Goal: Transaction & Acquisition: Purchase product/service

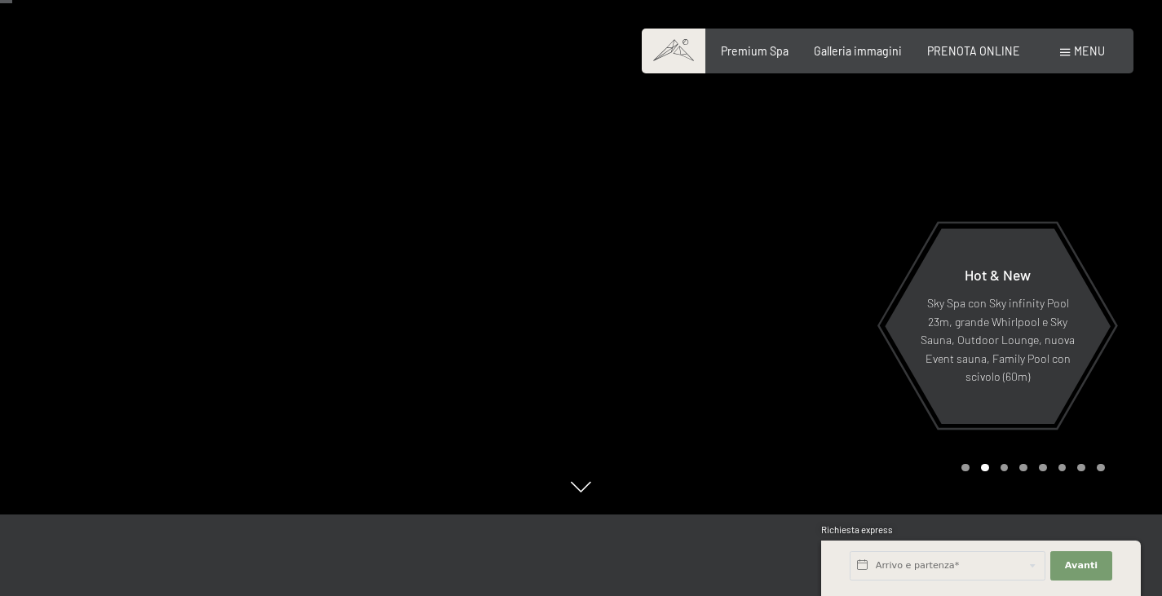
click at [1094, 48] on span "Menu" at bounding box center [1089, 51] width 31 height 14
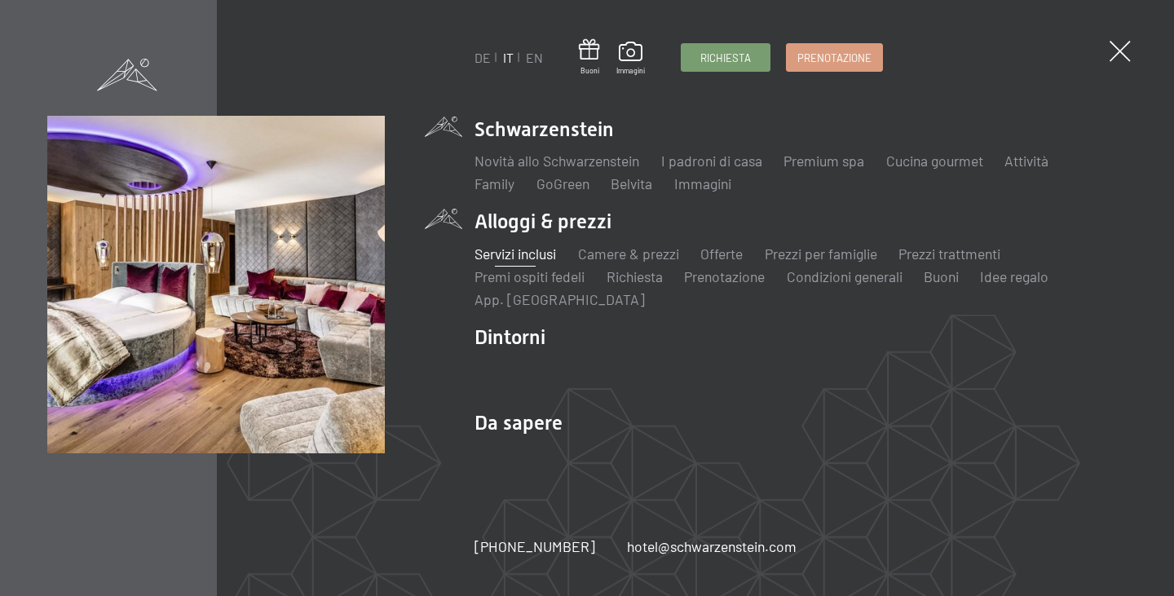
click at [533, 250] on link "Servizi inclusi" at bounding box center [515, 254] width 82 height 18
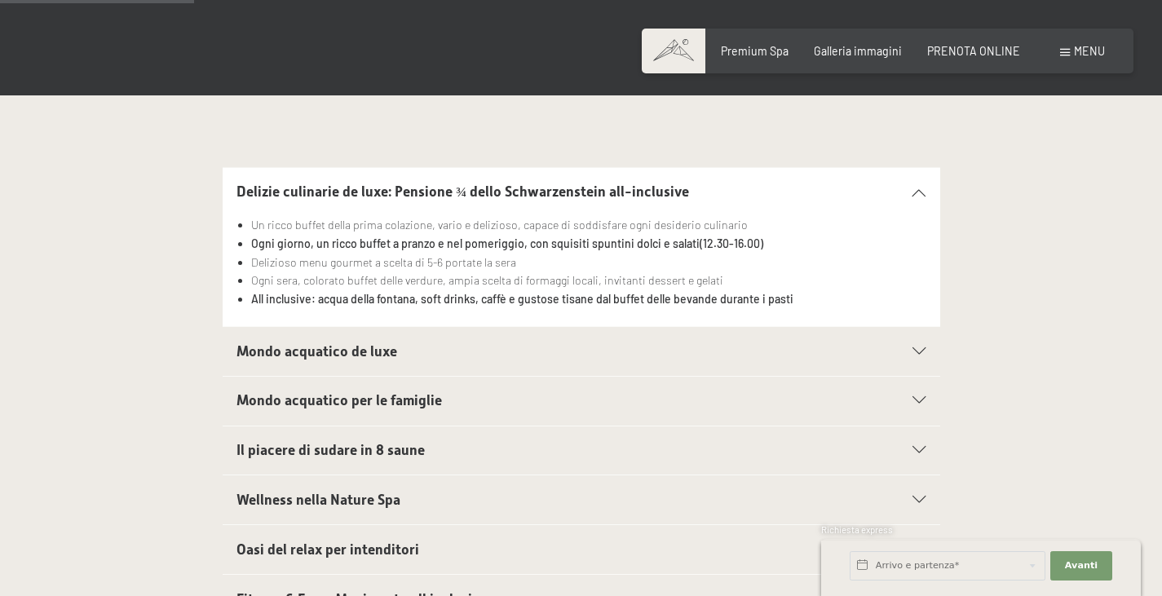
scroll to position [408, 0]
click at [920, 189] on icon at bounding box center [918, 191] width 13 height 7
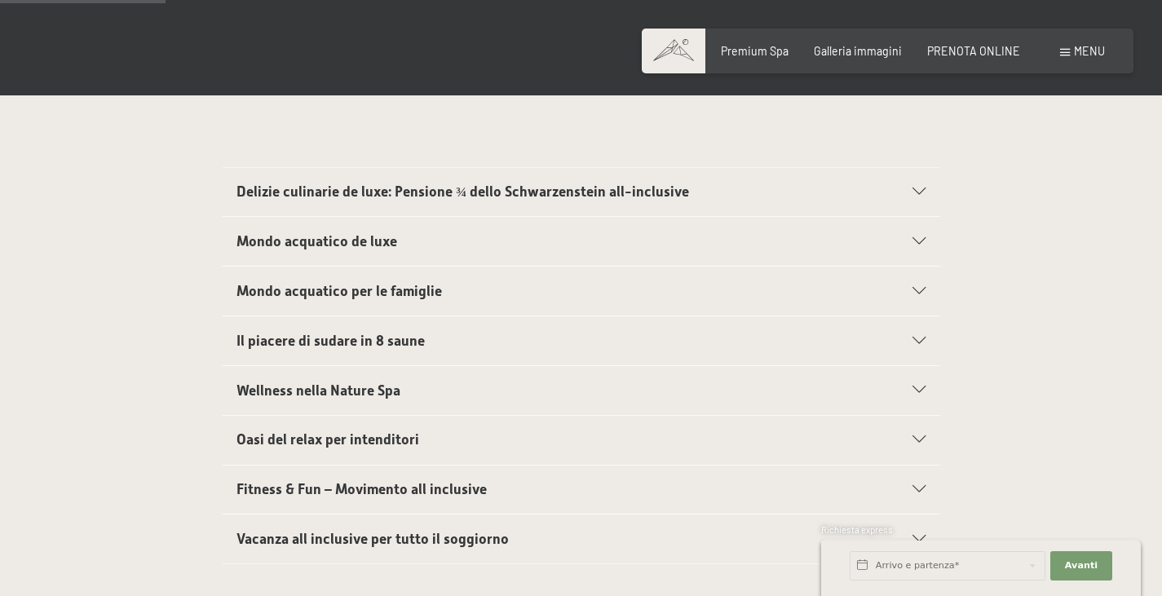
click at [914, 235] on div "Mondo acquatico de luxe" at bounding box center [580, 241] width 689 height 49
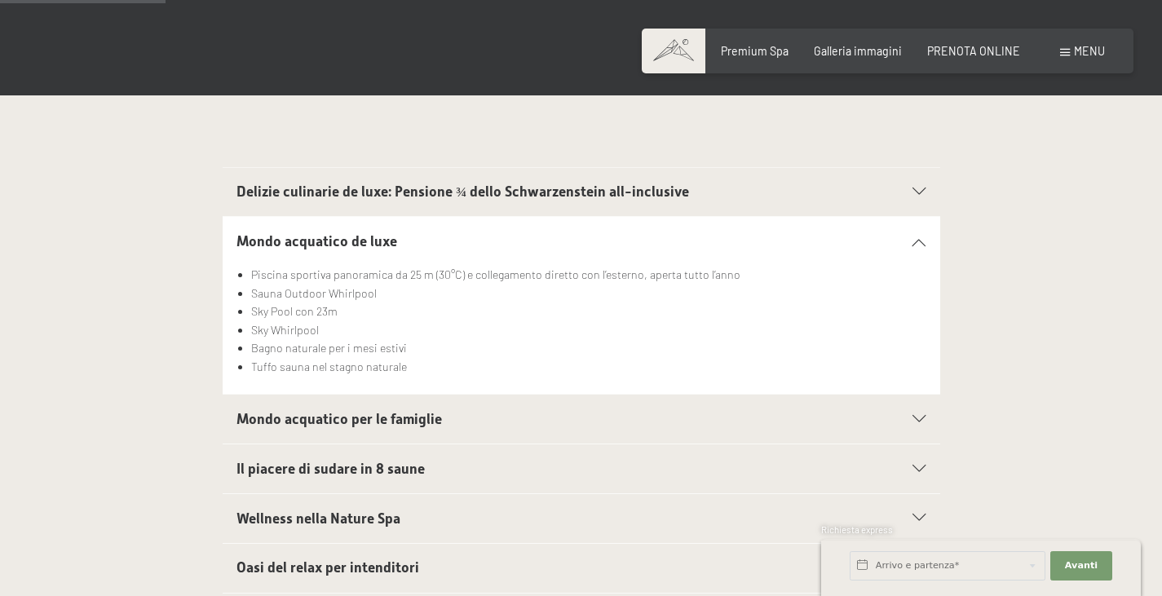
click at [914, 235] on div "Mondo acquatico de luxe" at bounding box center [580, 241] width 689 height 49
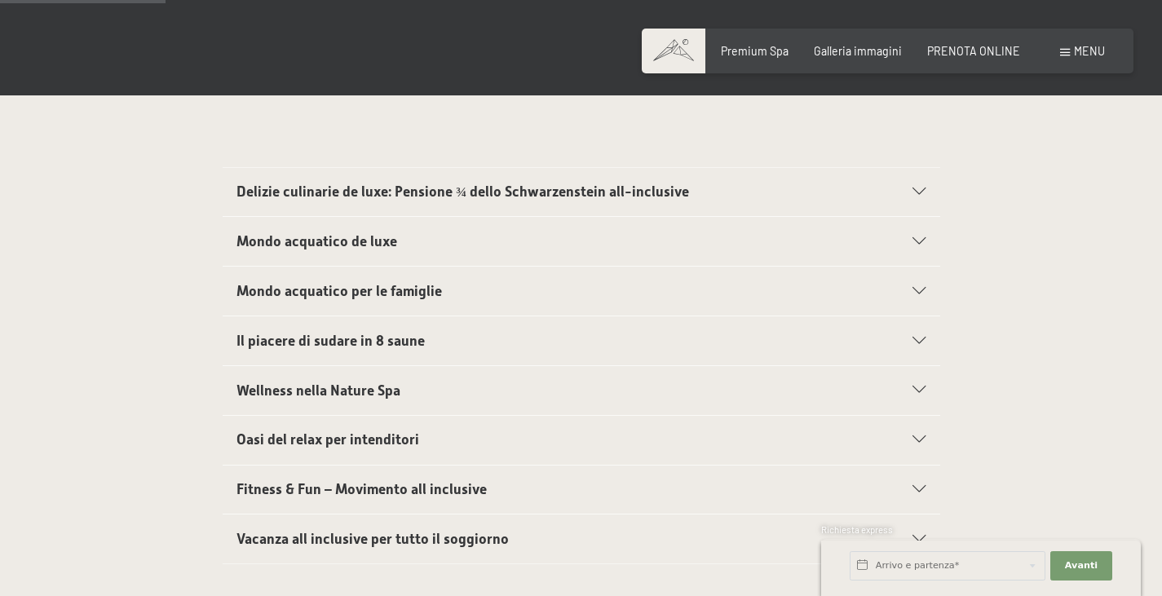
click at [913, 283] on div "Mondo acquatico per le famiglie" at bounding box center [580, 291] width 689 height 49
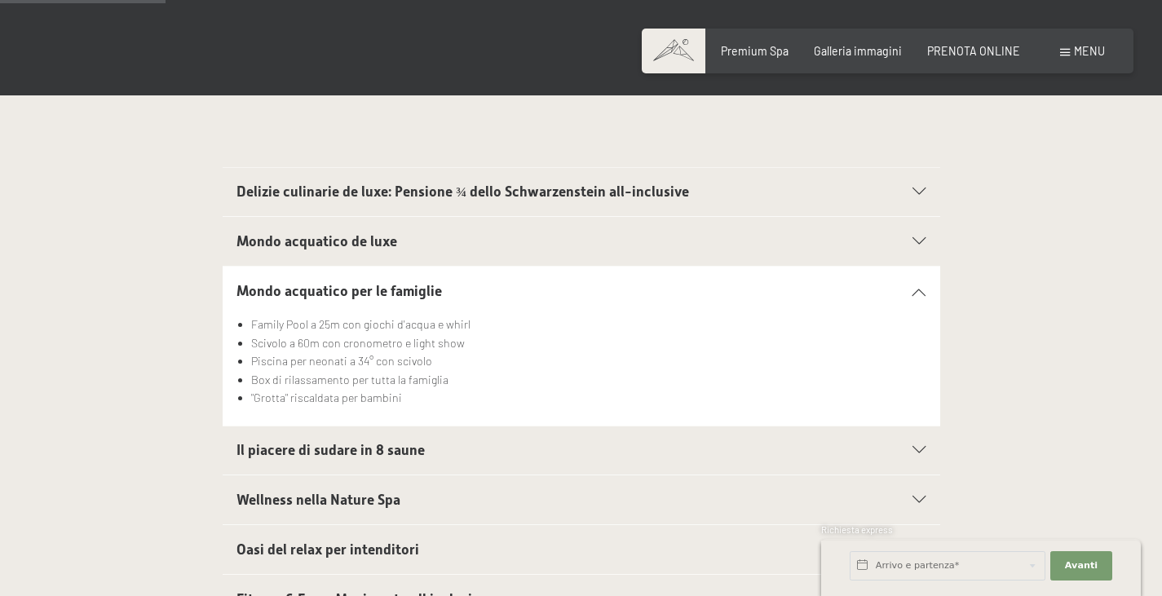
click at [914, 283] on div "Mondo acquatico per le famiglie" at bounding box center [580, 291] width 689 height 49
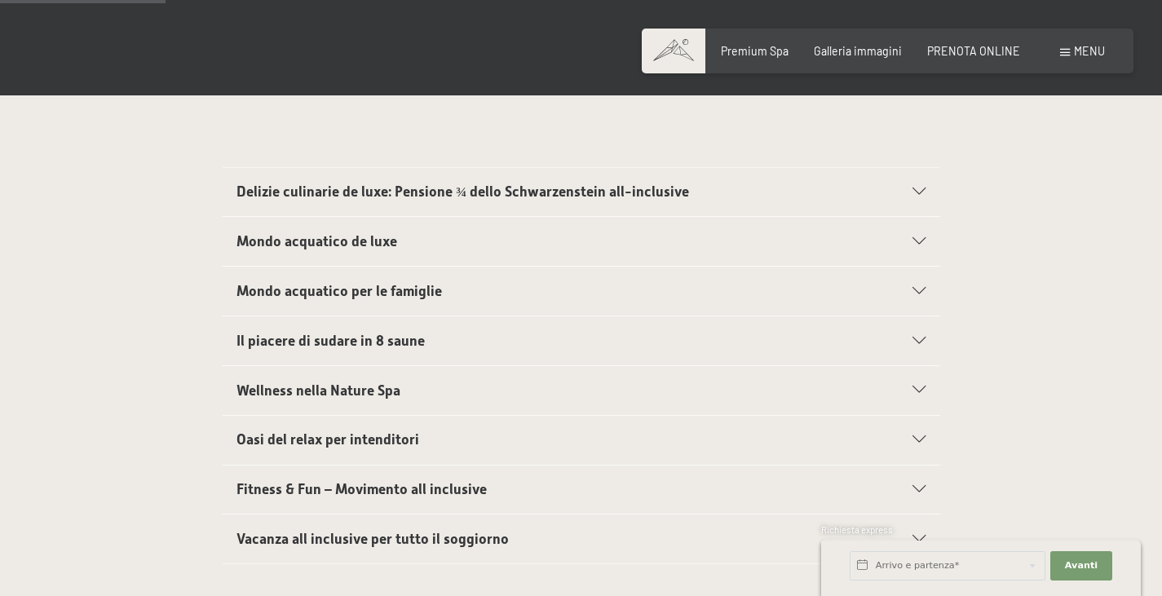
click at [912, 340] on icon at bounding box center [918, 340] width 13 height 7
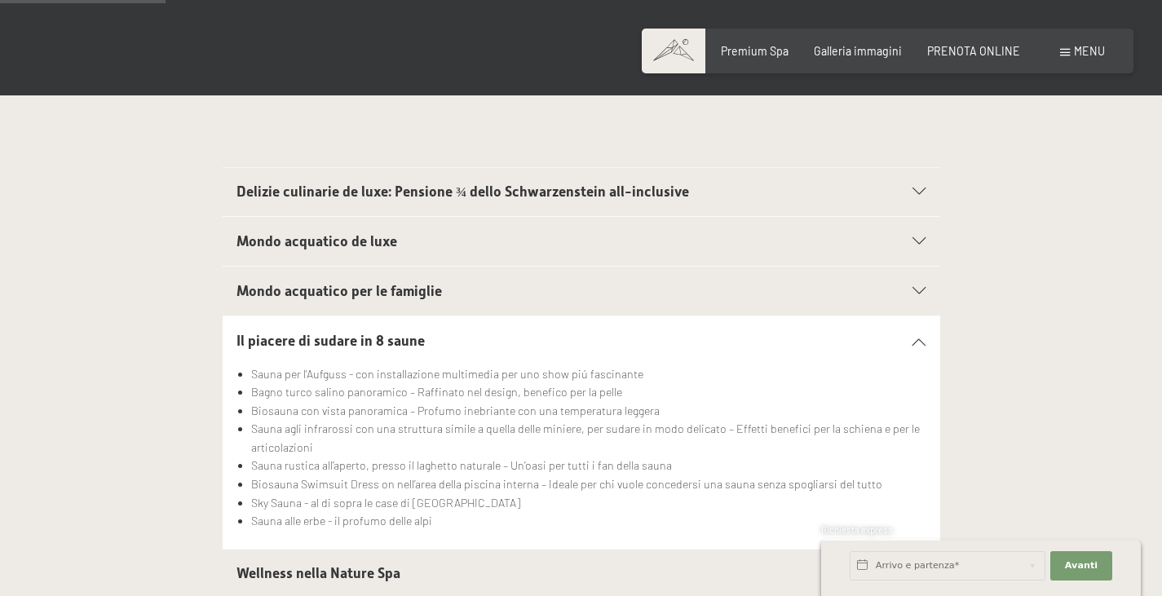
click at [912, 340] on icon at bounding box center [918, 340] width 13 height 7
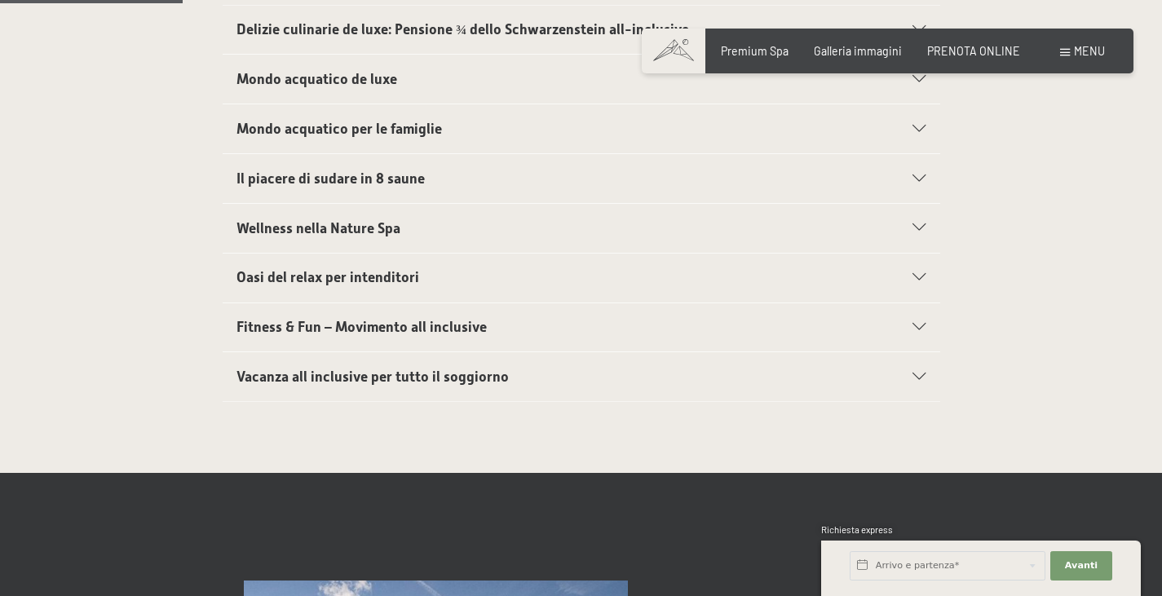
scroll to position [571, 0]
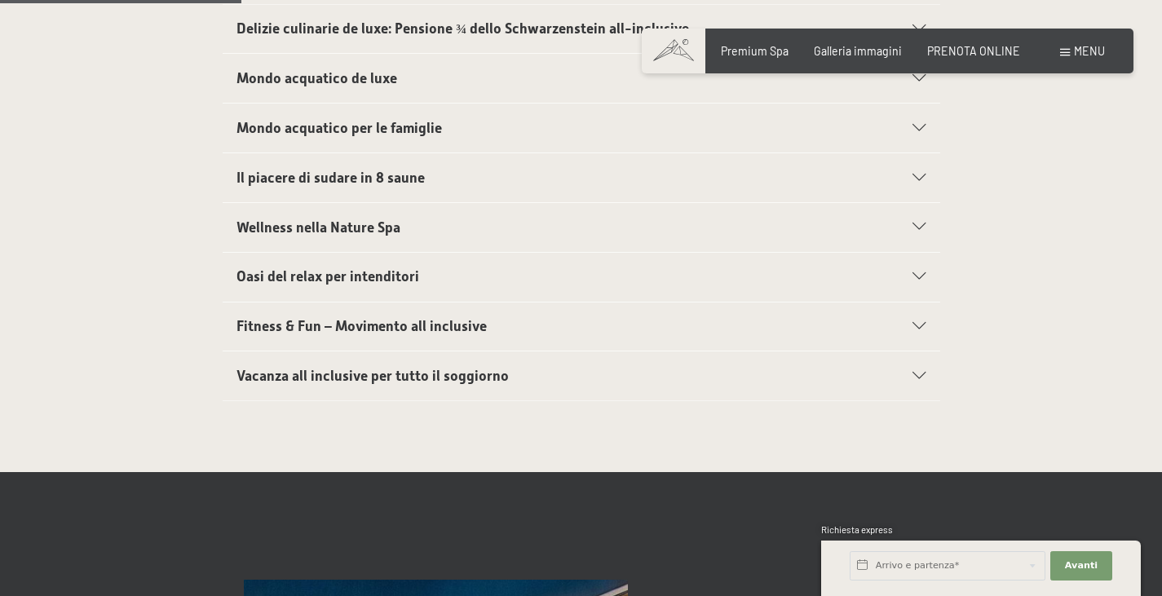
click at [924, 273] on icon at bounding box center [918, 276] width 13 height 7
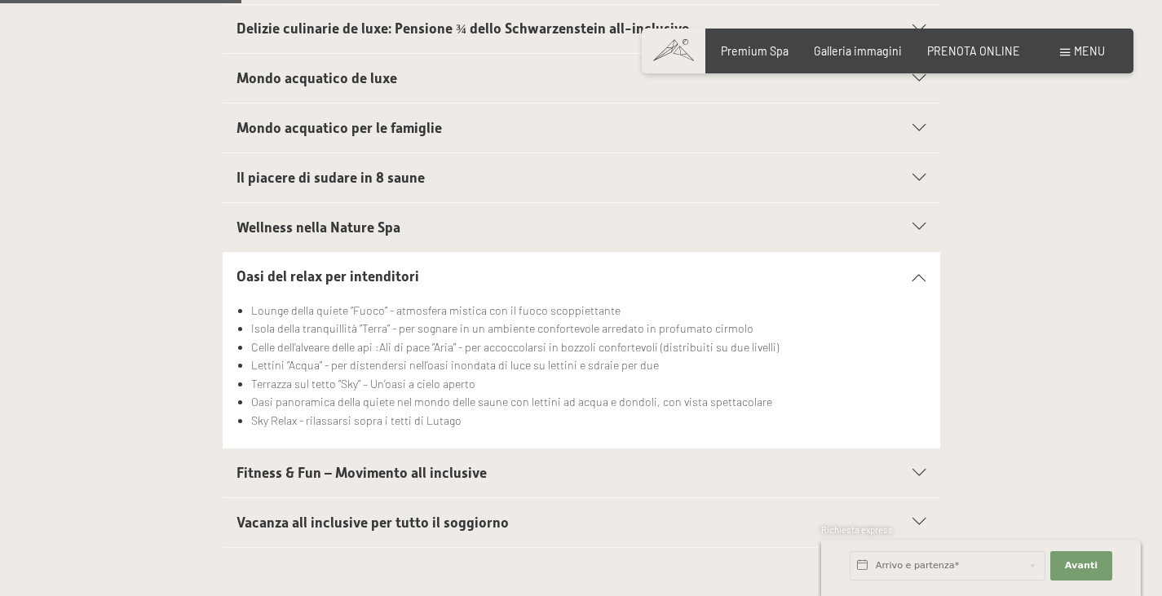
click at [922, 272] on div "Oasi del relax per intenditori" at bounding box center [580, 277] width 689 height 49
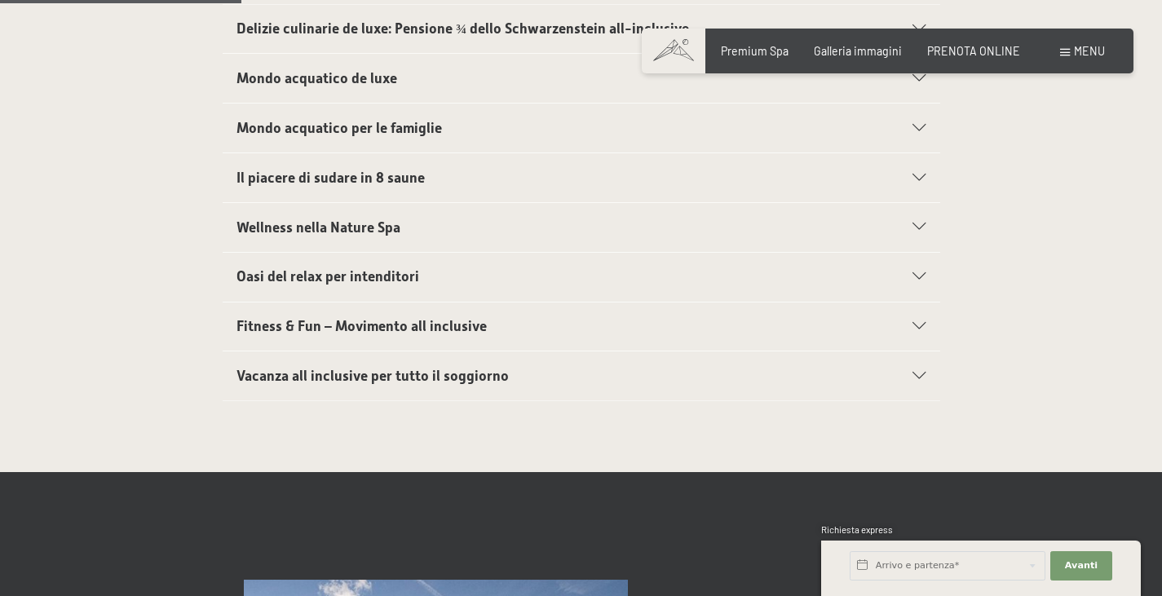
click at [910, 323] on div at bounding box center [909, 326] width 31 height 7
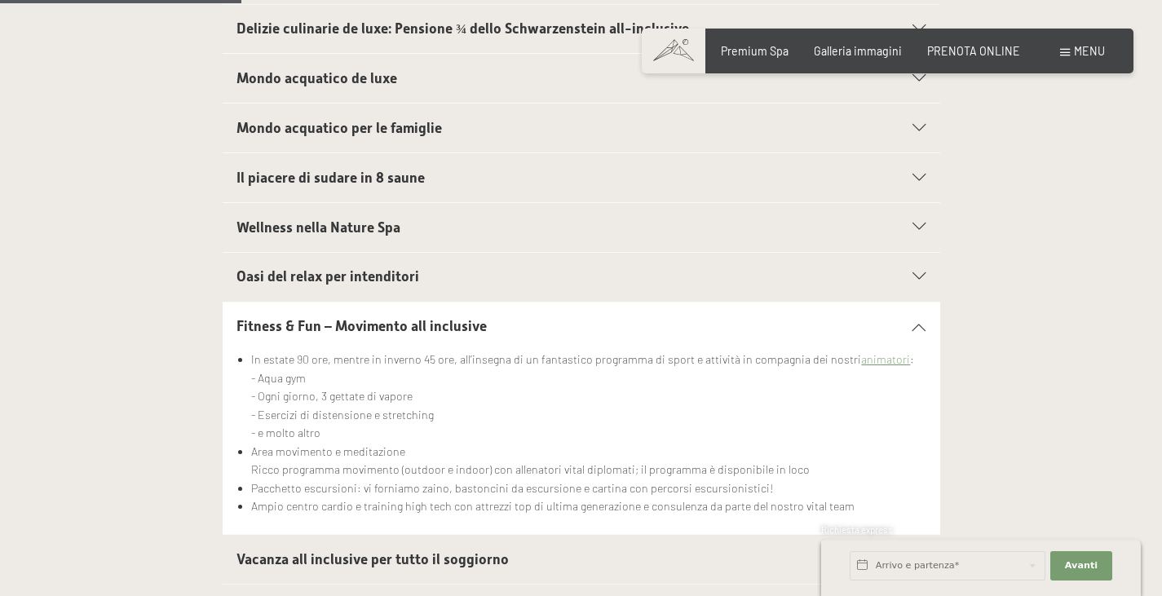
click at [915, 323] on icon at bounding box center [918, 326] width 13 height 7
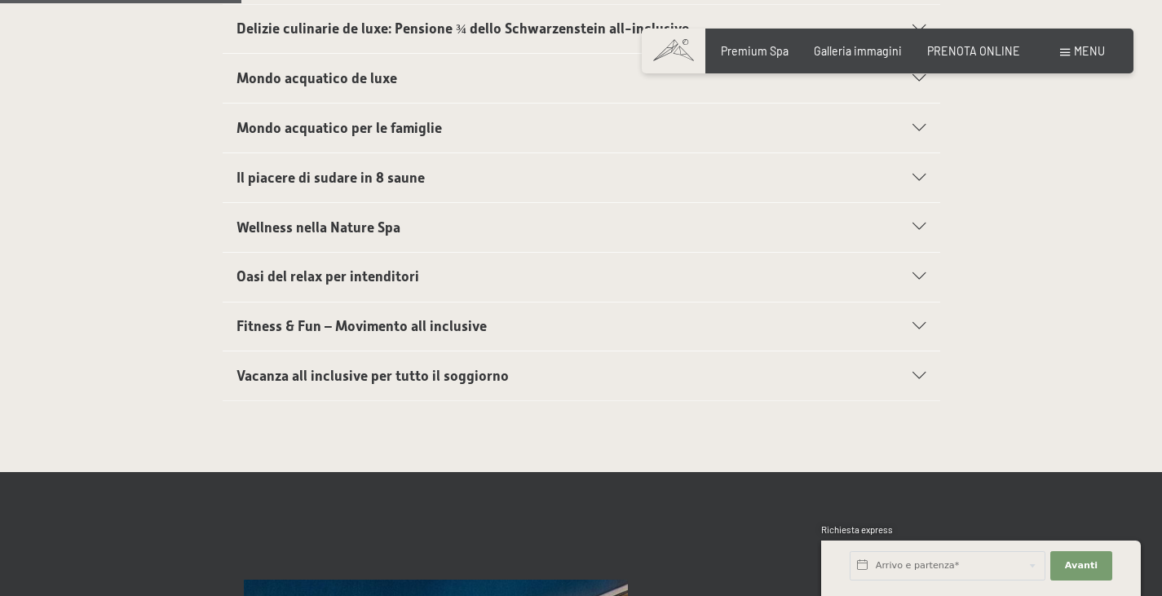
click at [915, 371] on div "Vacanza all inclusive per tutto il soggiorno" at bounding box center [580, 375] width 689 height 49
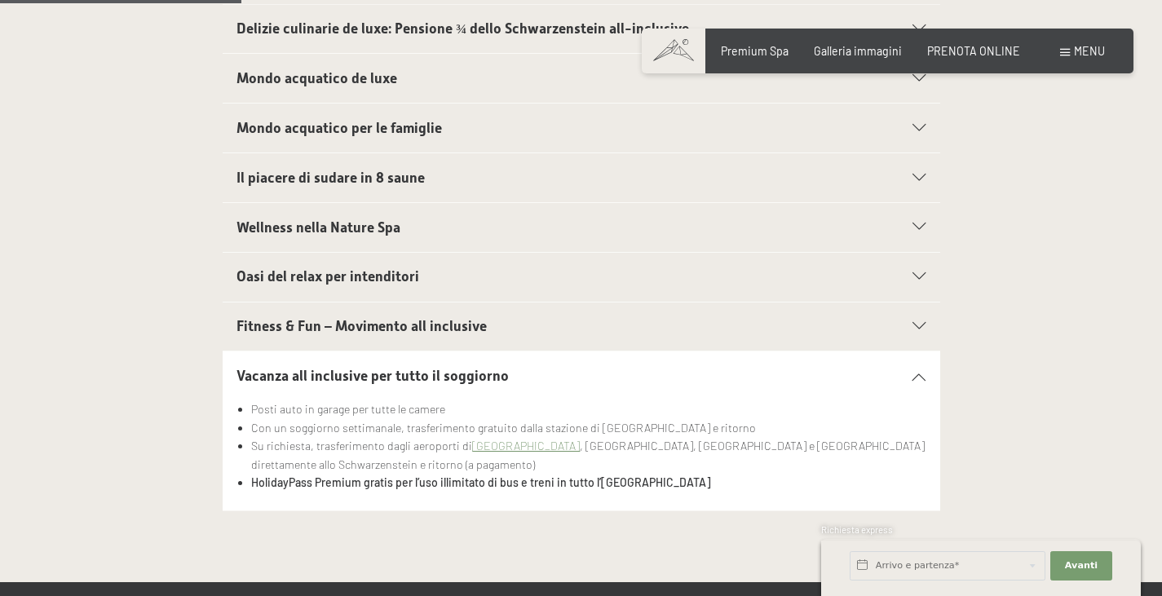
click at [914, 376] on icon at bounding box center [918, 376] width 13 height 7
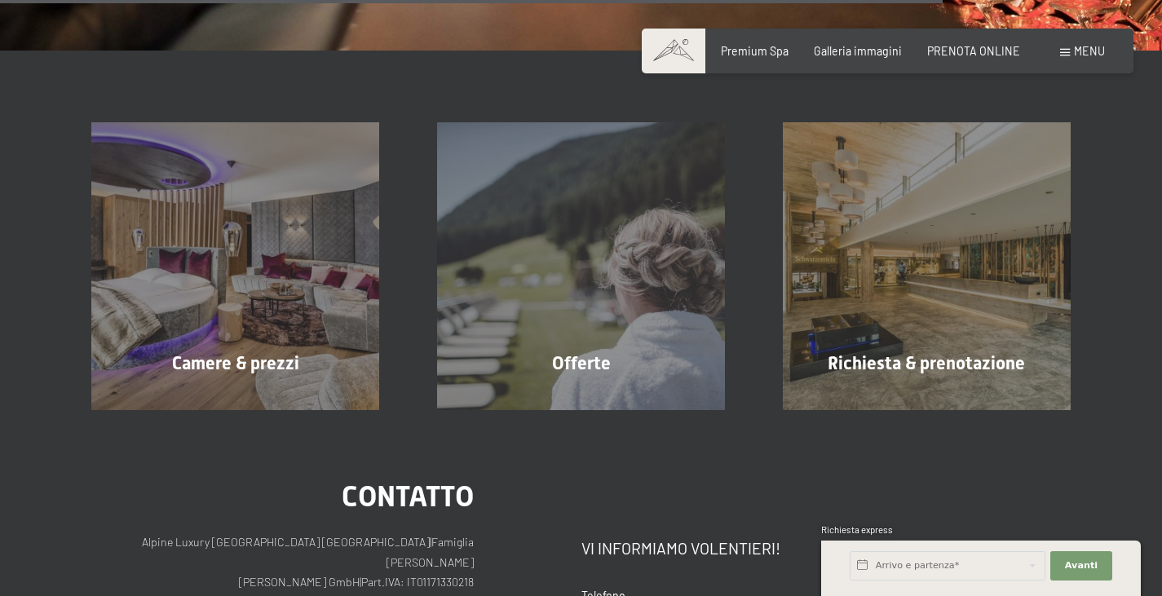
scroll to position [2282, 0]
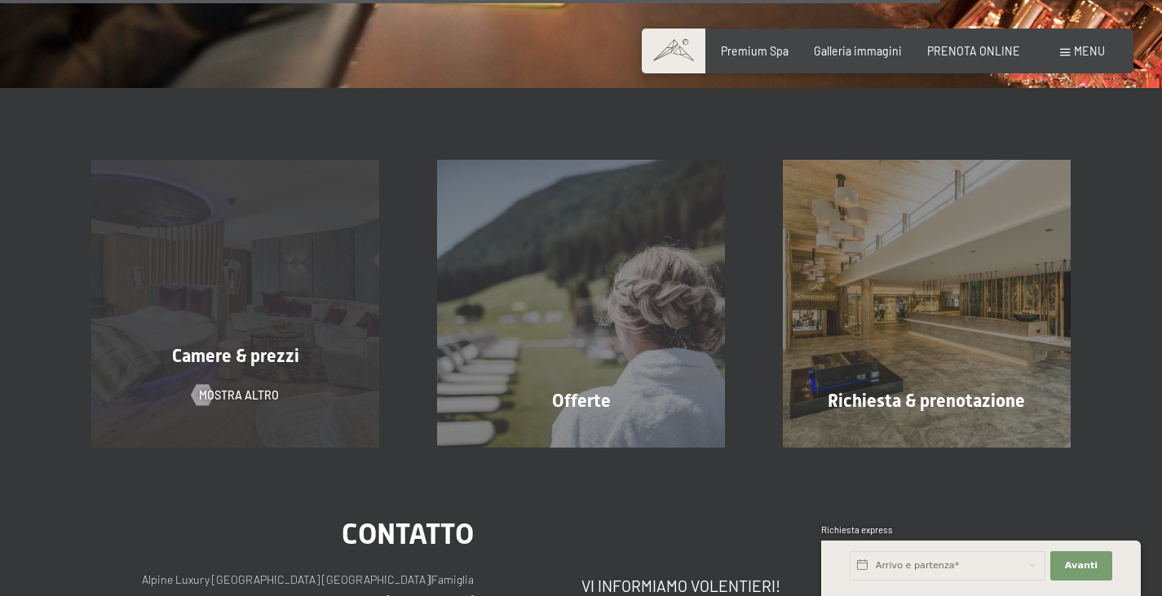
click at [270, 335] on div "Camere & prezzi mostra altro" at bounding box center [236, 304] width 346 height 288
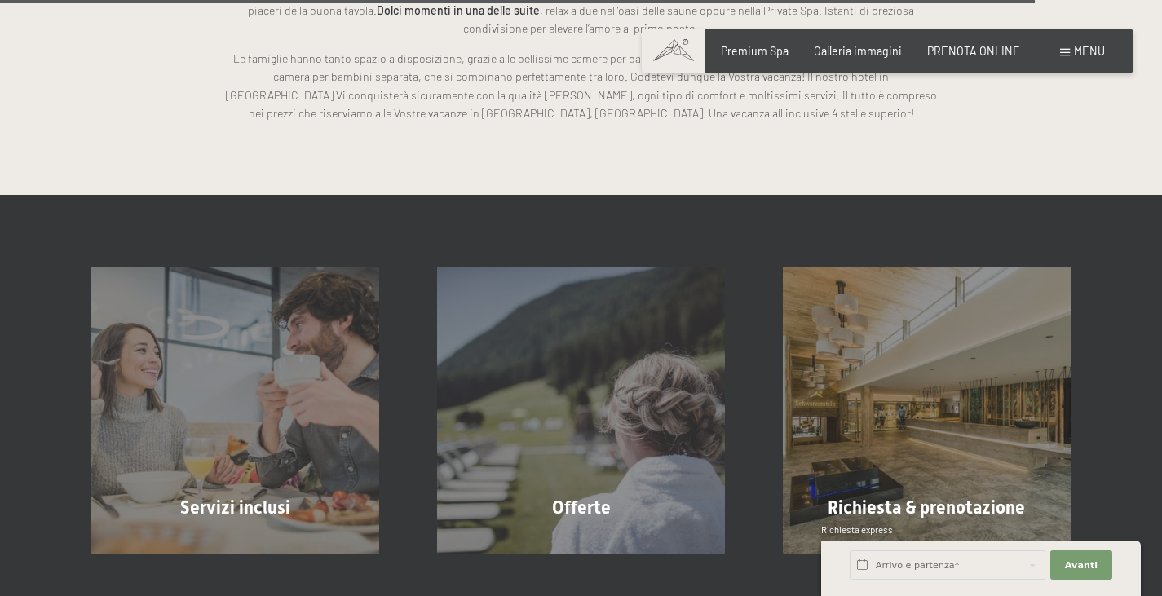
scroll to position [4157, 0]
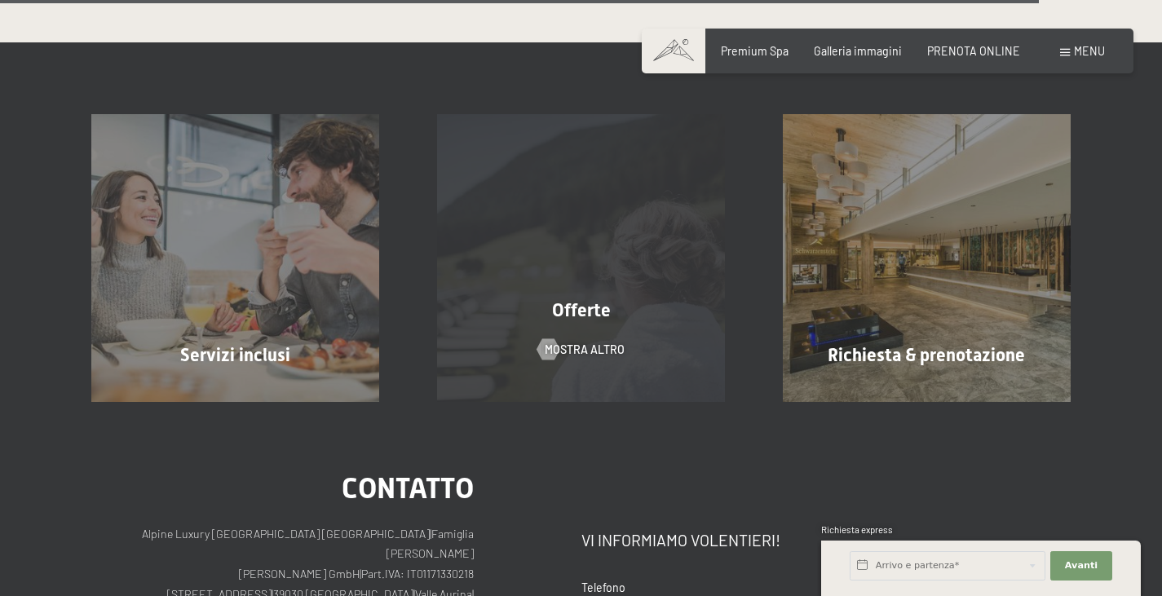
click at [614, 306] on div "Offerte" at bounding box center [581, 310] width 346 height 25
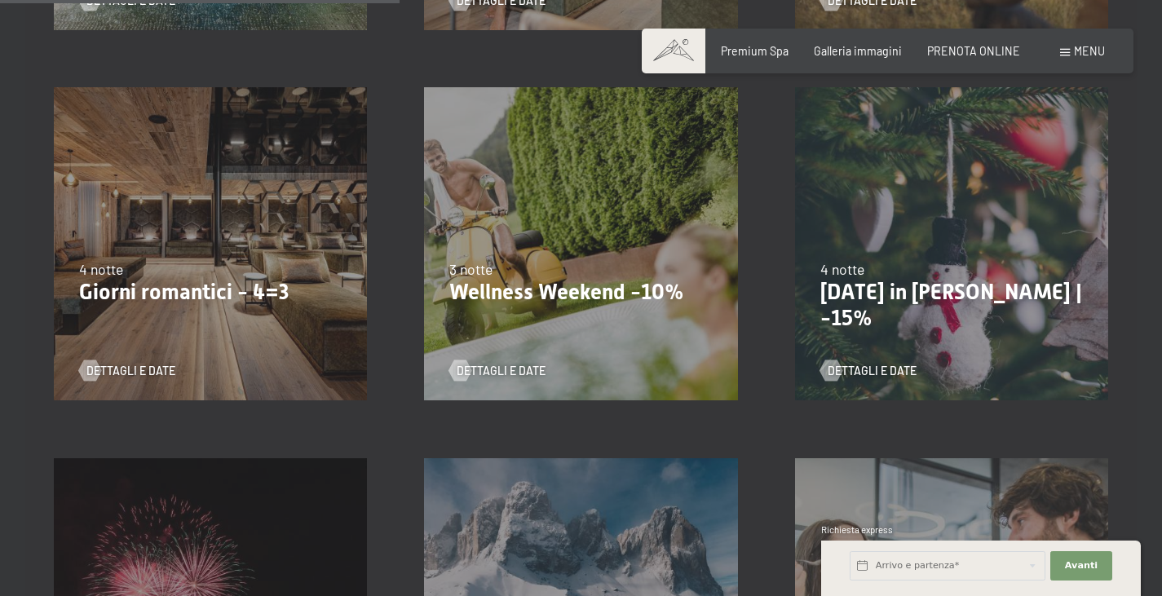
scroll to position [1060, 0]
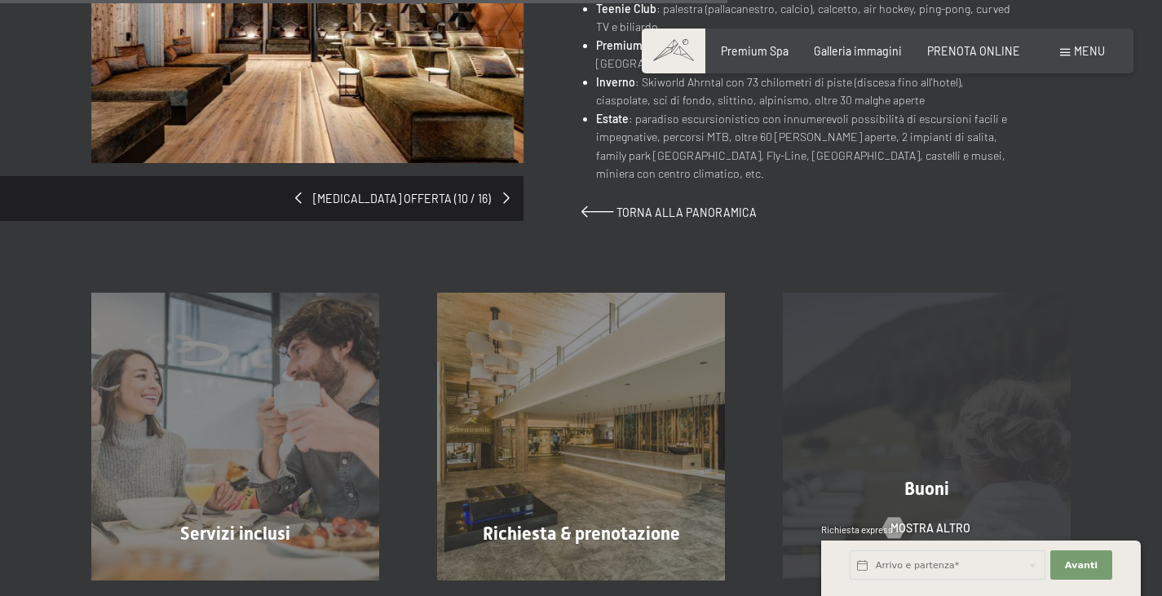
scroll to position [1060, 0]
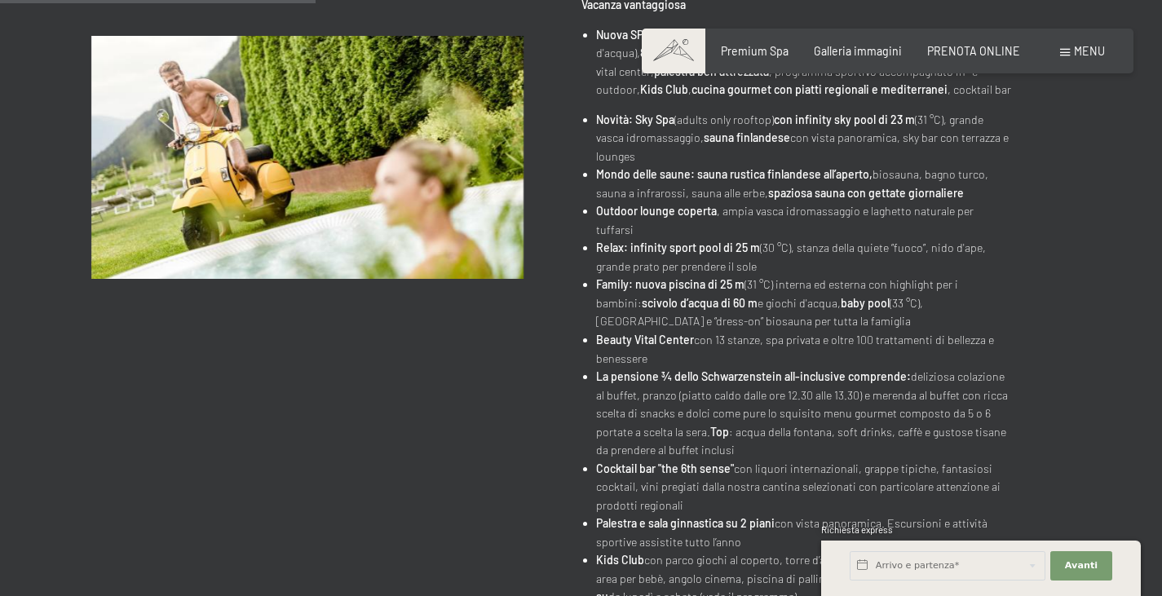
scroll to position [408, 0]
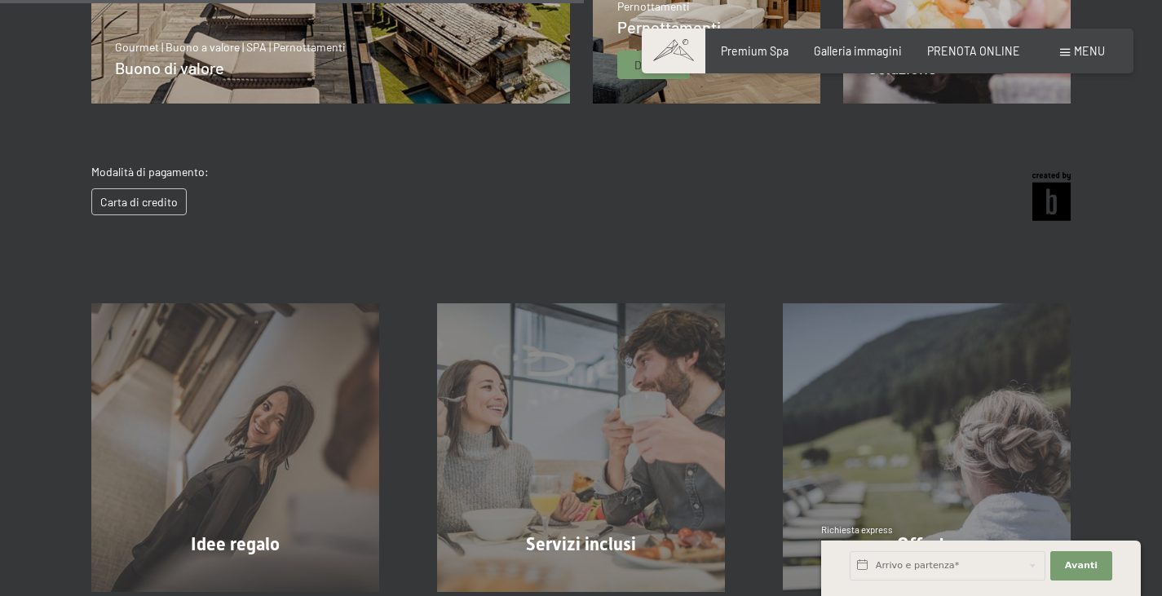
scroll to position [769, 0]
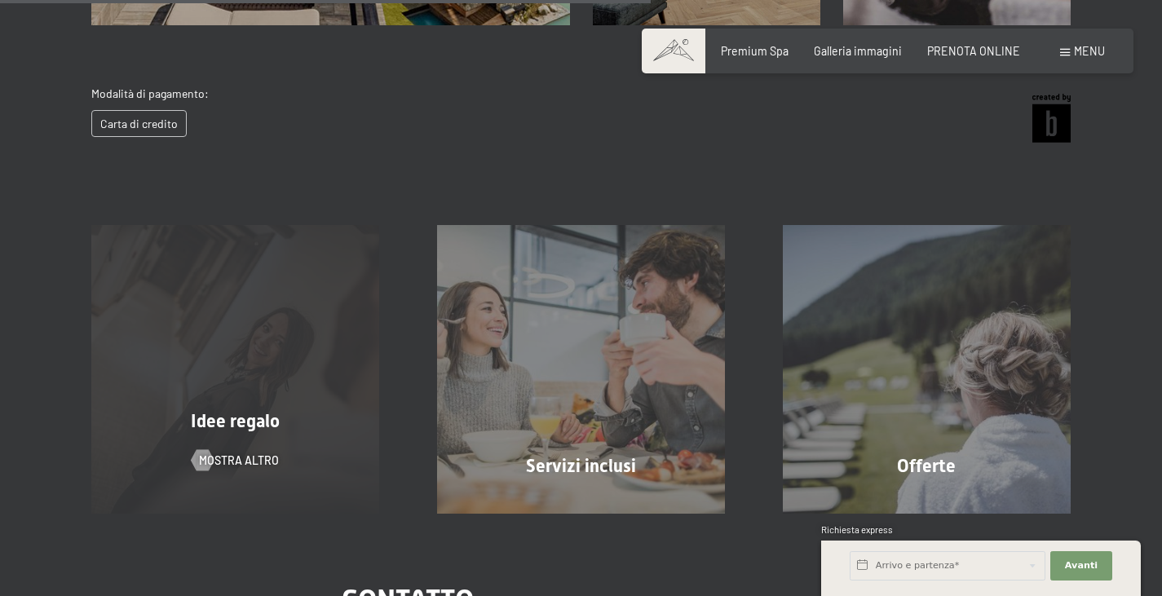
click at [231, 430] on span "Idee regalo" at bounding box center [235, 421] width 89 height 20
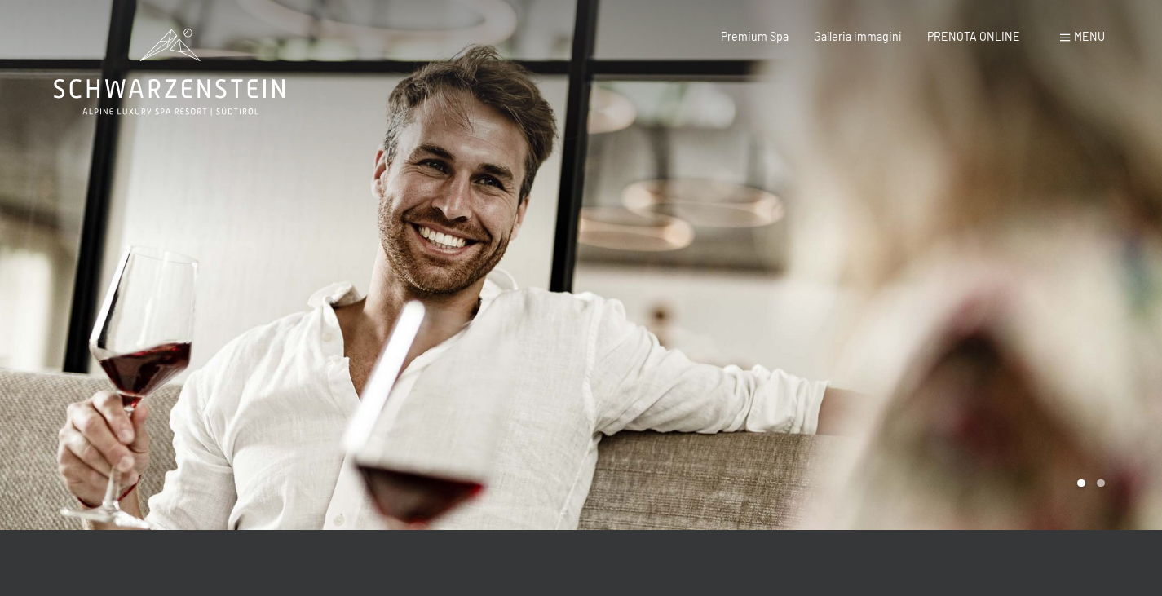
click at [810, 236] on div at bounding box center [871, 265] width 581 height 530
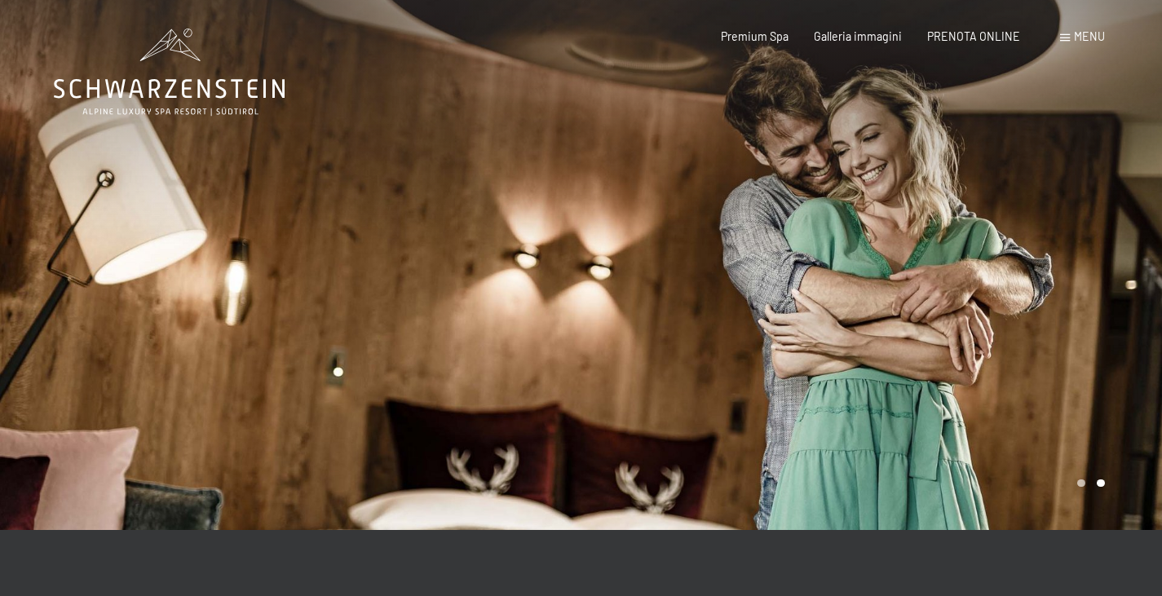
click at [59, 272] on div at bounding box center [290, 265] width 581 height 530
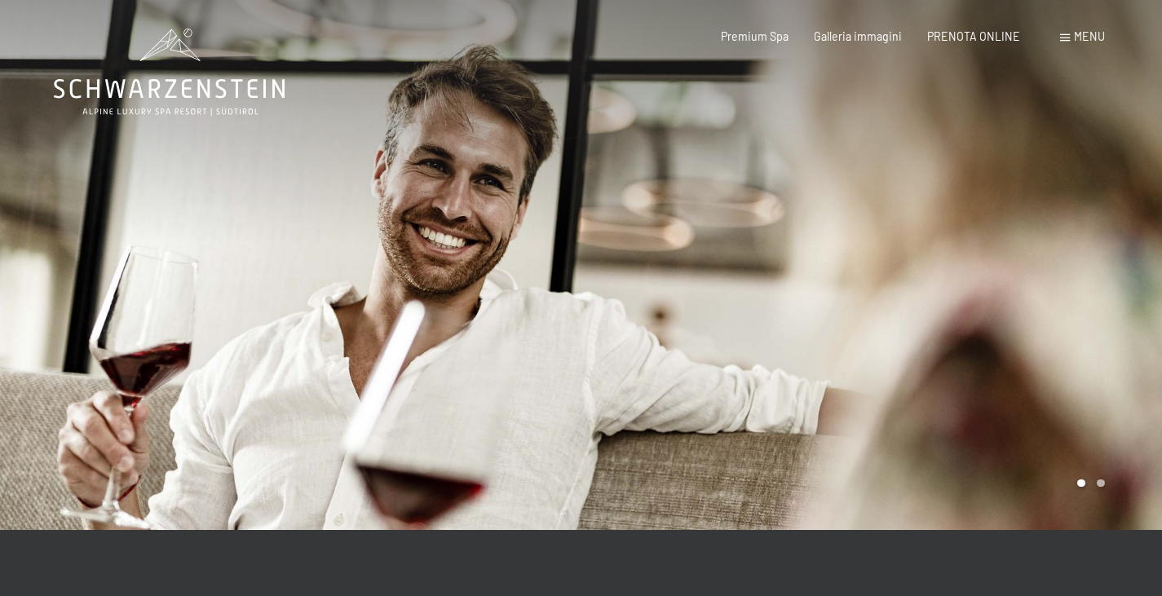
click at [937, 245] on div at bounding box center [871, 265] width 581 height 530
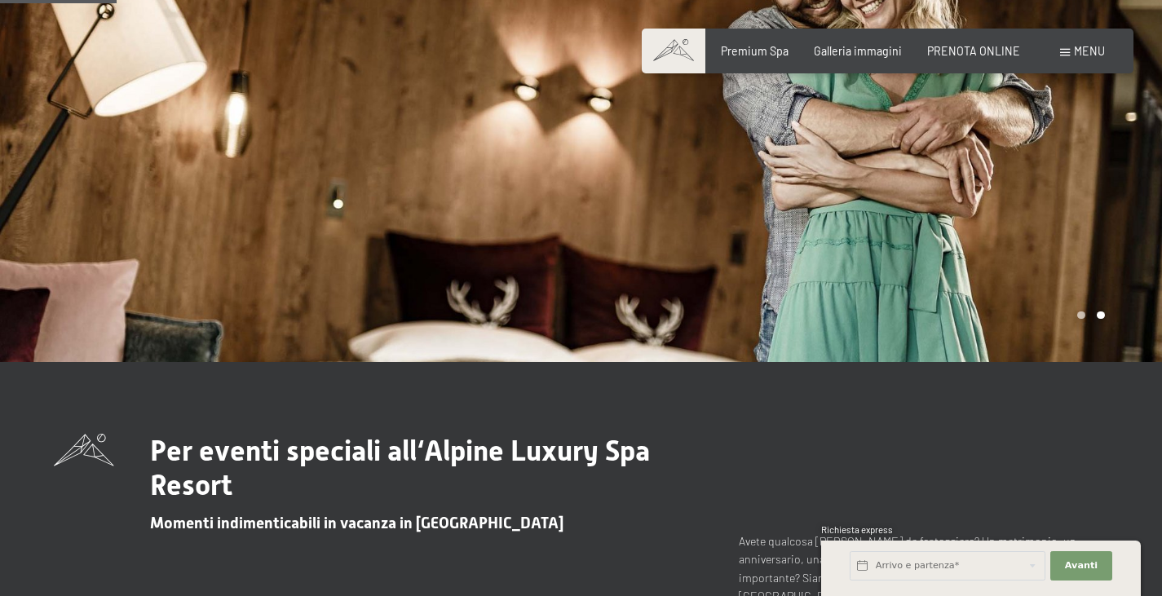
scroll to position [163, 0]
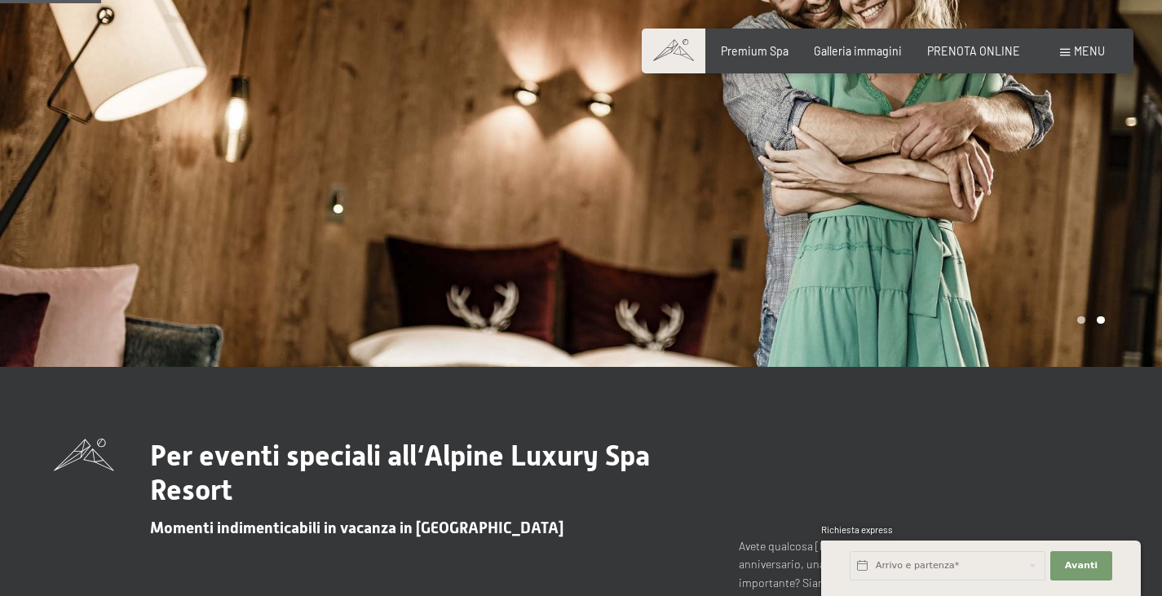
click at [49, 218] on div at bounding box center [290, 102] width 581 height 530
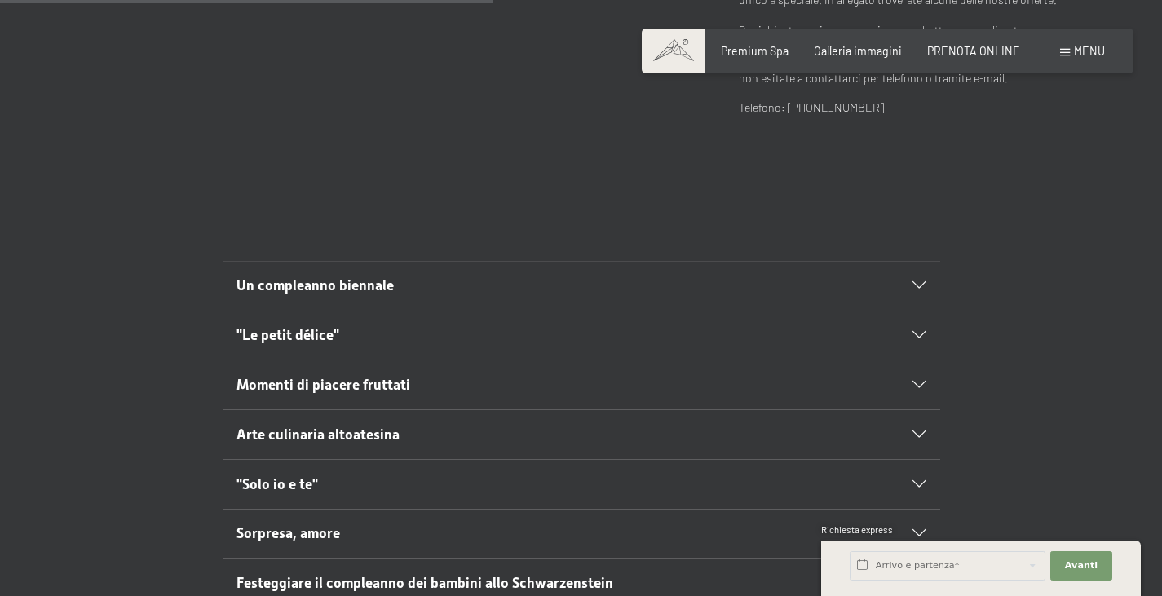
scroll to position [815, 0]
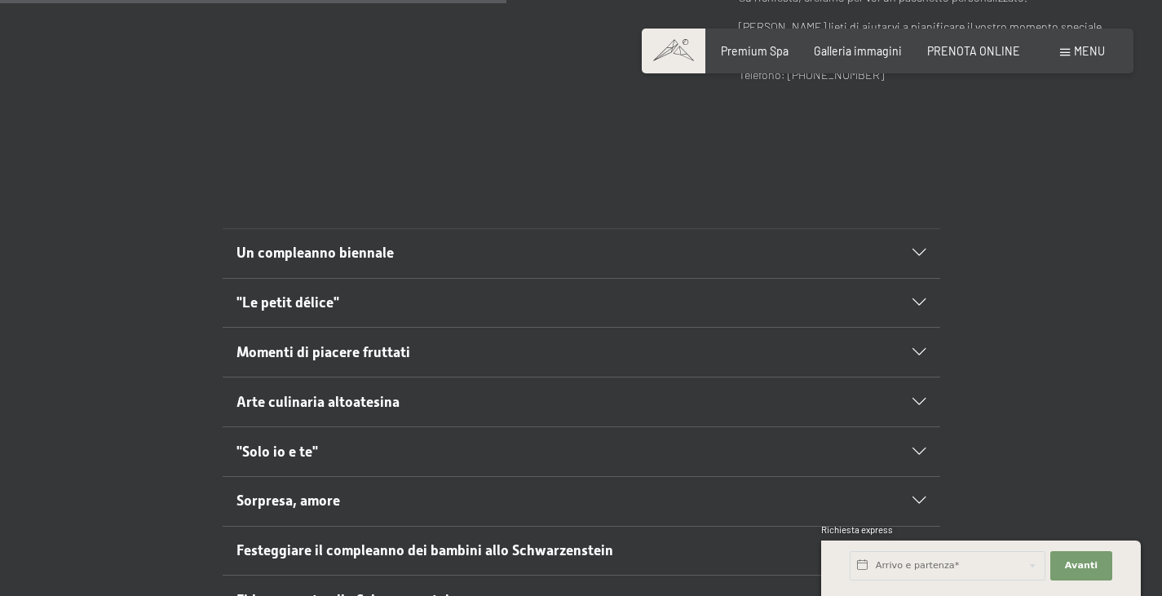
click at [915, 249] on icon at bounding box center [918, 252] width 13 height 7
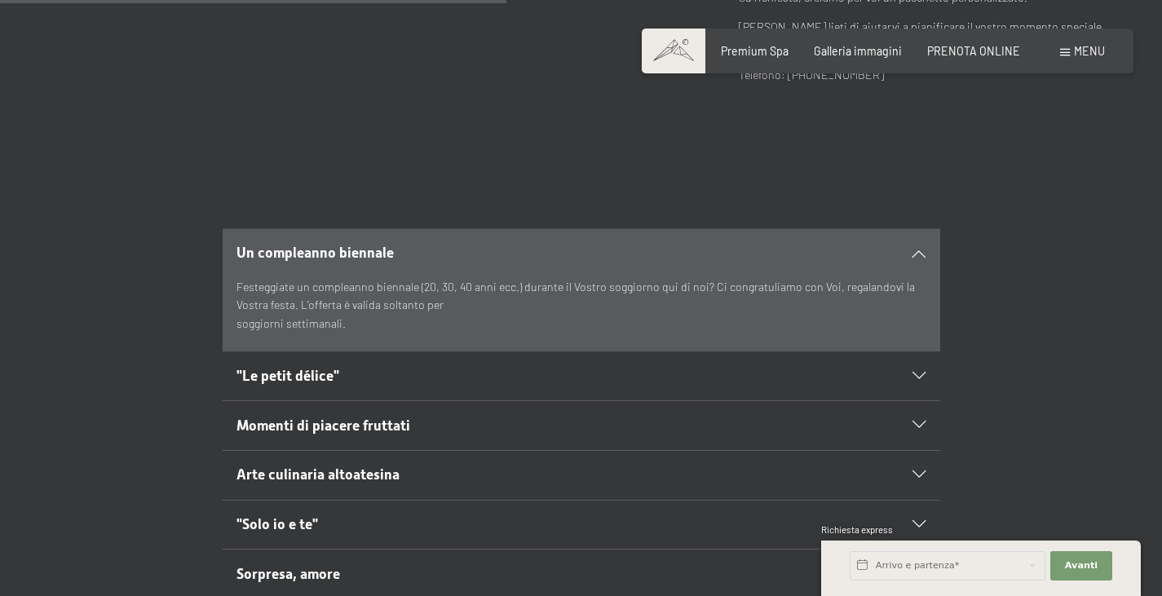
click at [915, 249] on icon at bounding box center [918, 252] width 13 height 7
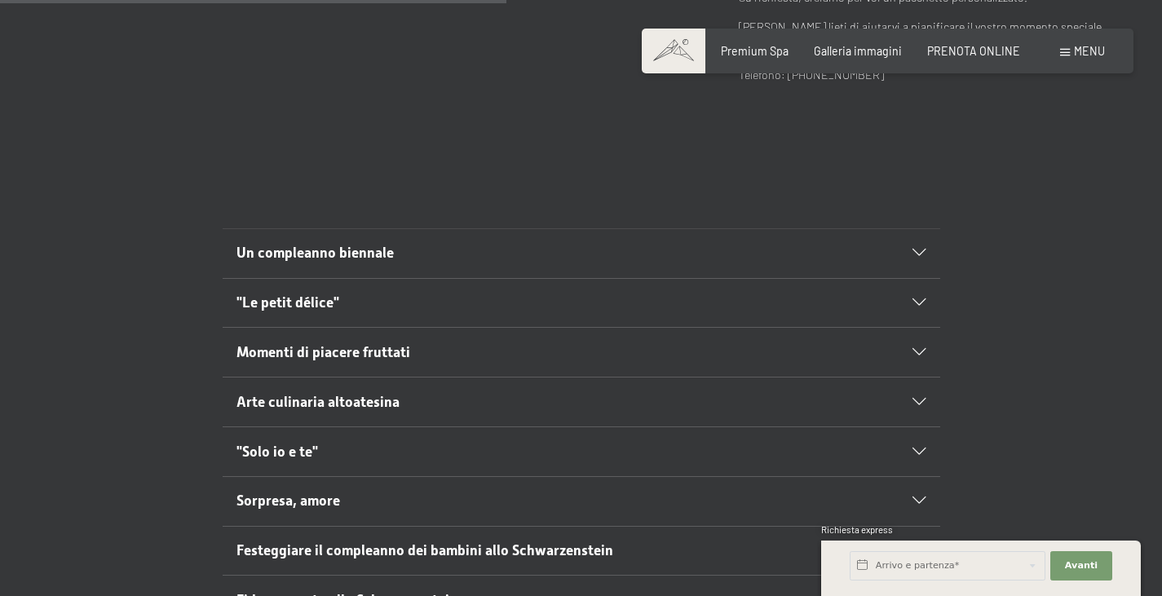
scroll to position [897, 0]
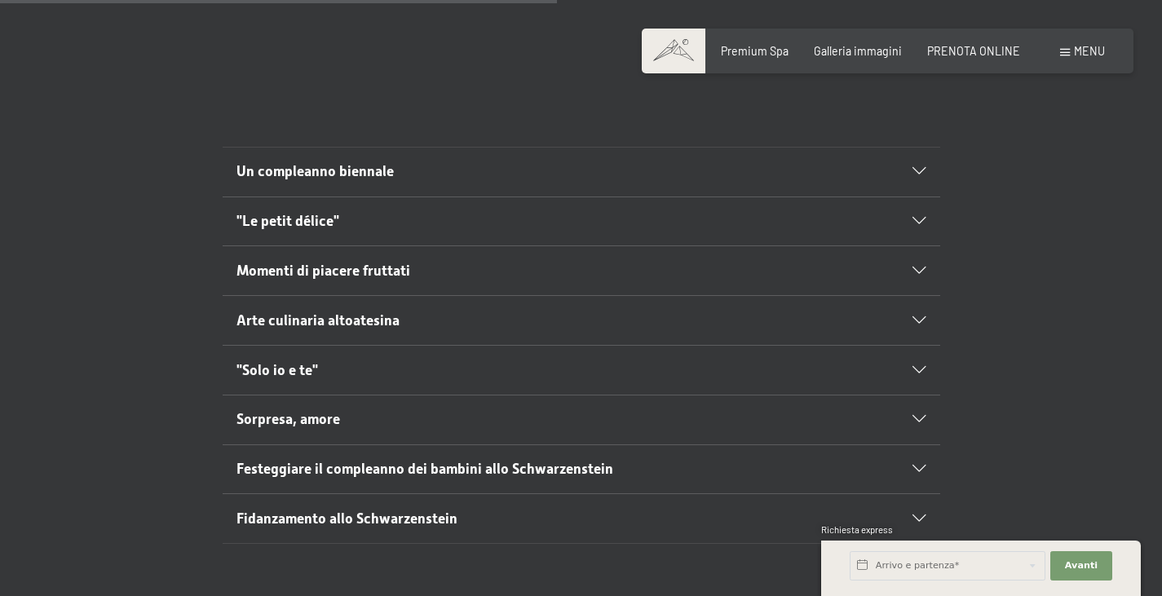
click at [922, 197] on div ""Le petit délice"" at bounding box center [580, 221] width 689 height 49
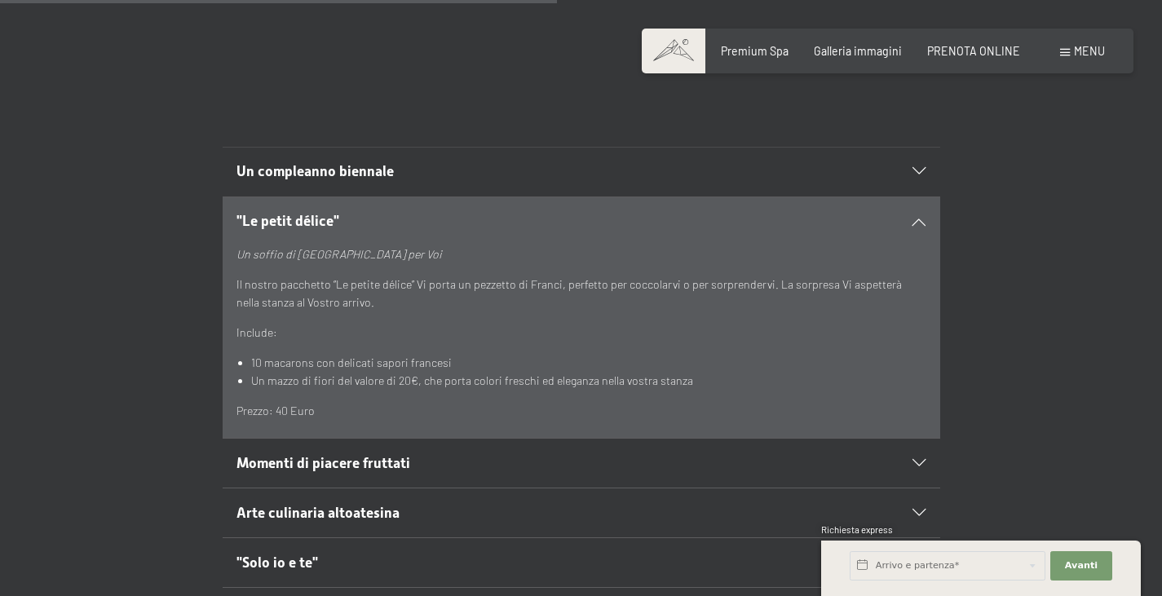
click at [921, 197] on div ""Le petit délice"" at bounding box center [580, 221] width 689 height 49
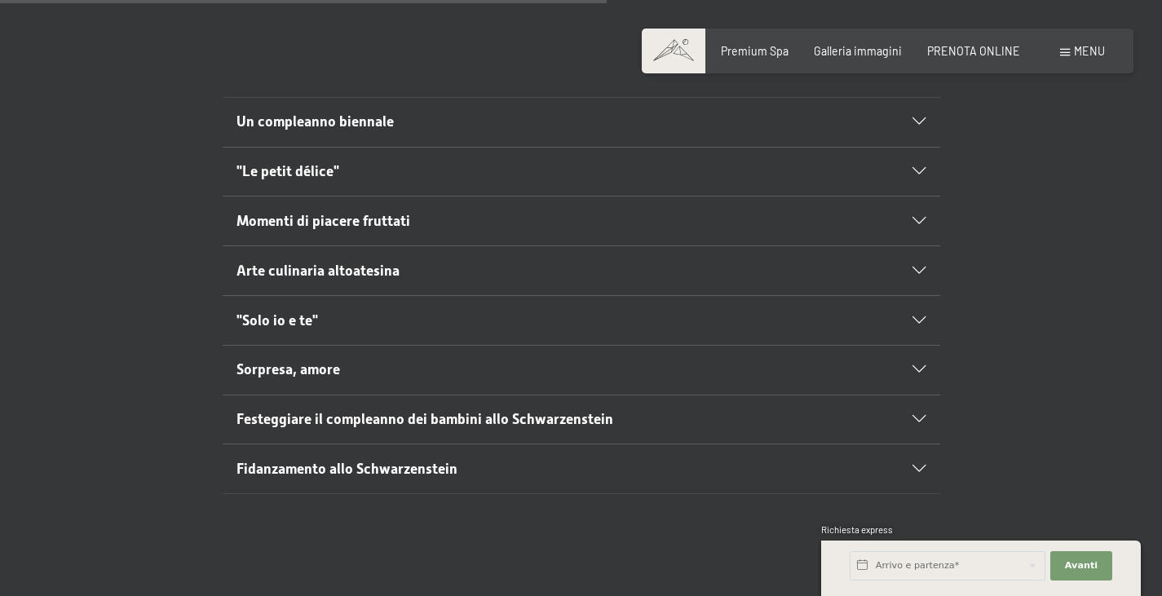
scroll to position [978, 0]
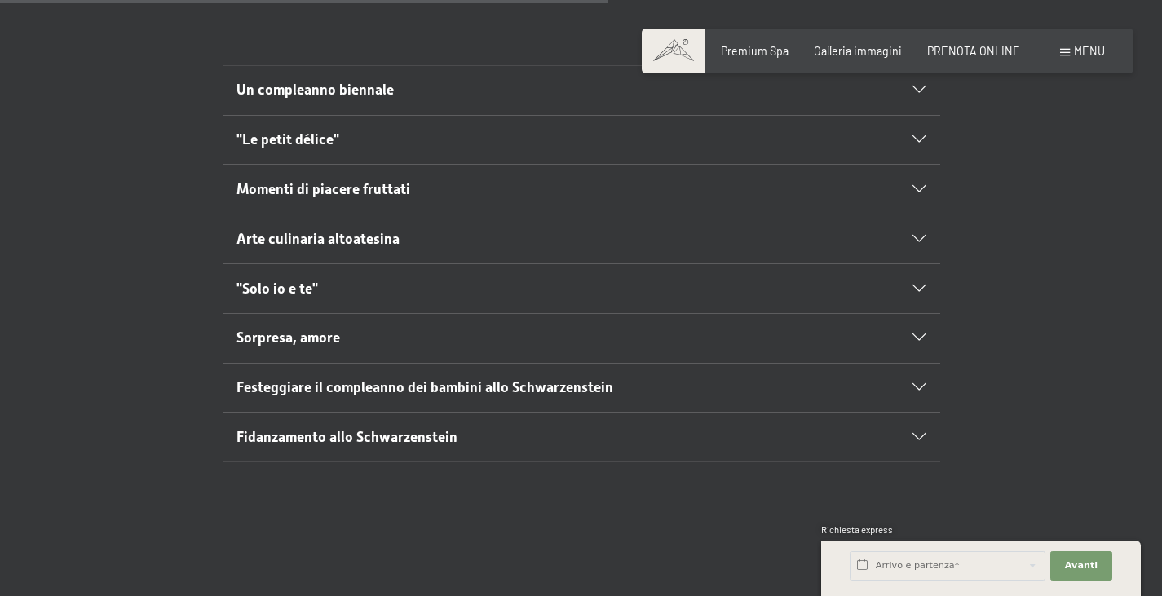
click at [922, 236] on icon at bounding box center [918, 239] width 13 height 7
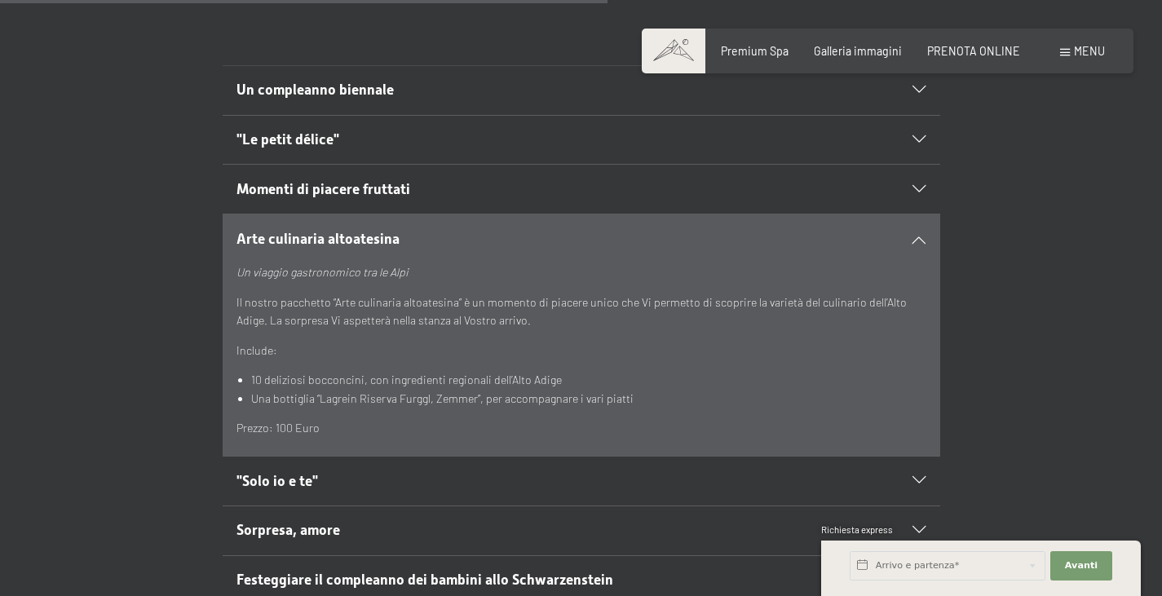
click at [924, 216] on div "Arte culinaria altoatesina" at bounding box center [580, 238] width 689 height 49
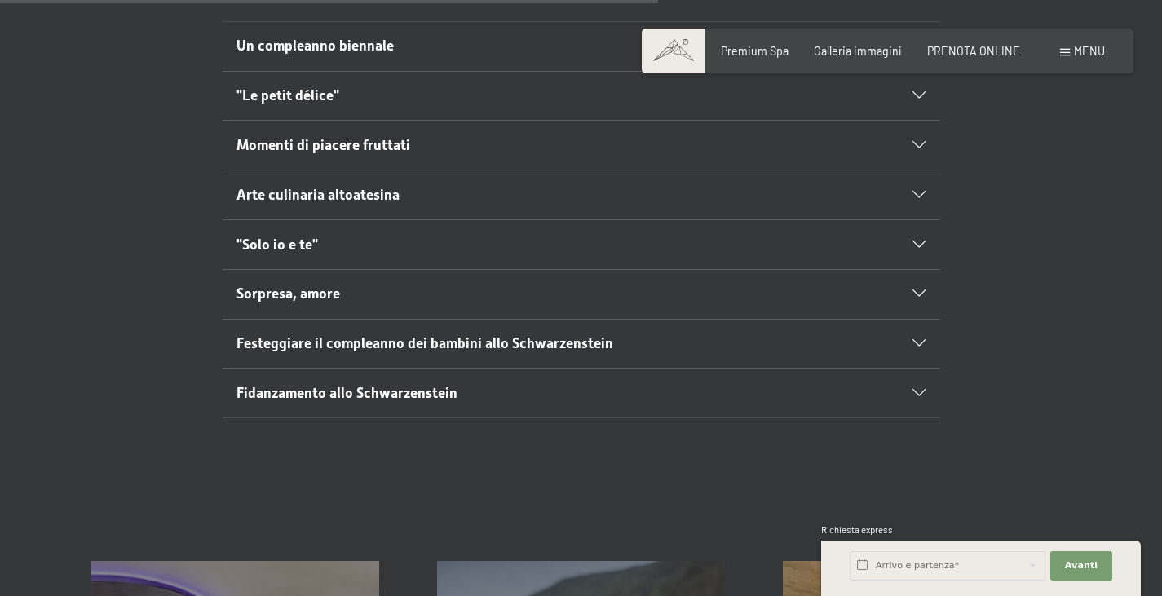
scroll to position [1060, 0]
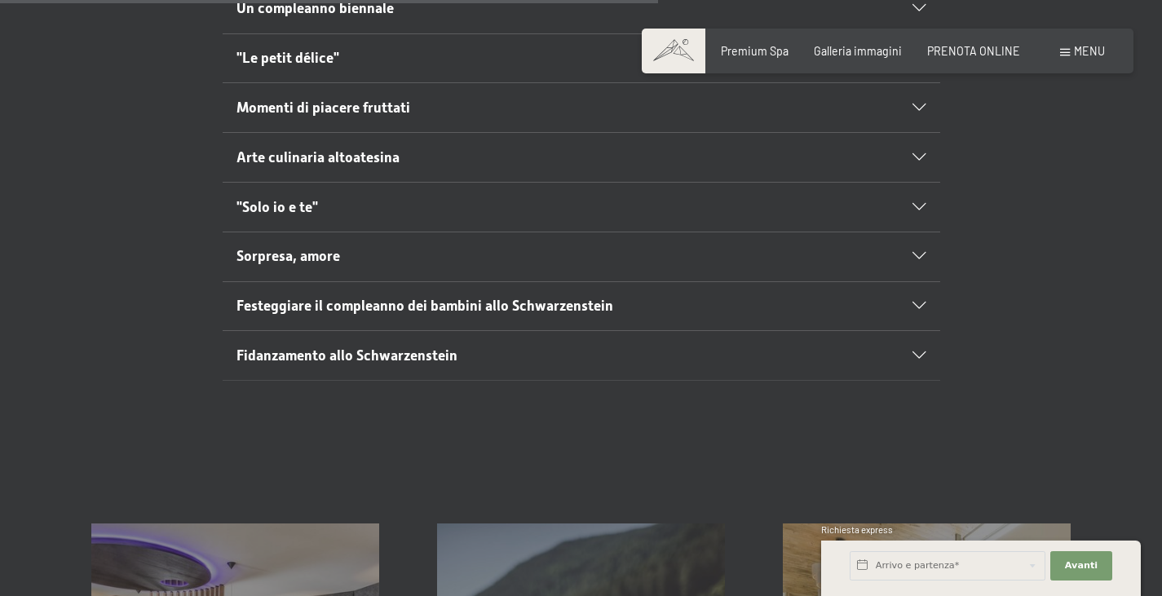
click at [925, 182] on section ""Solo io e te" Un‘esperienza speciale e indimenticabile Il nostro pacchetto “So…" at bounding box center [581, 207] width 717 height 51
click at [920, 183] on div ""Solo io e te"" at bounding box center [580, 207] width 689 height 49
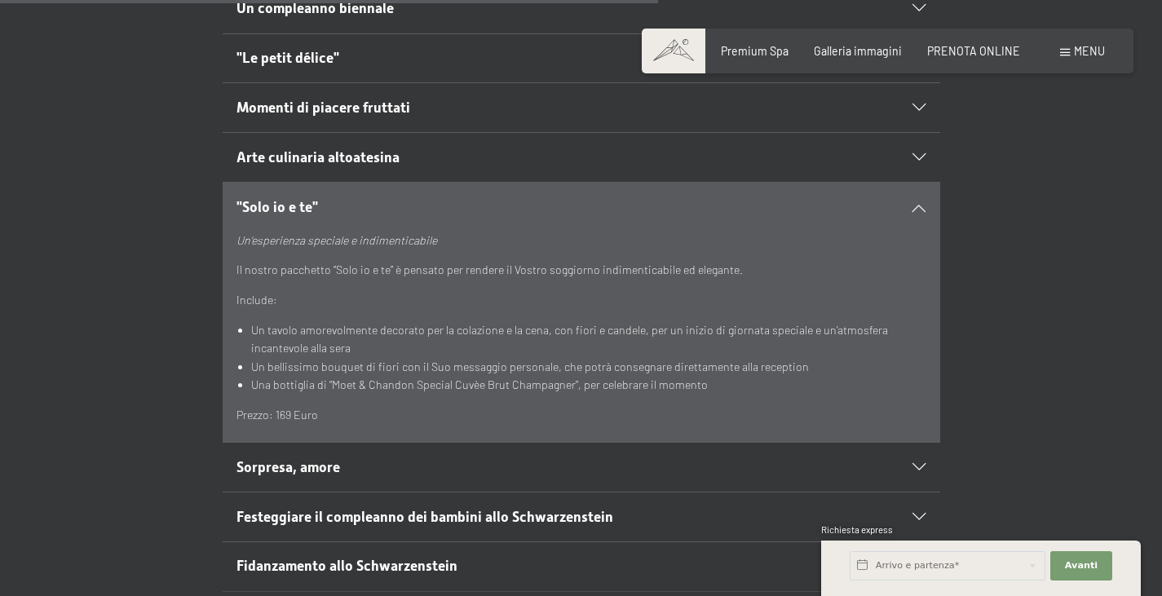
click at [916, 204] on icon at bounding box center [918, 207] width 13 height 7
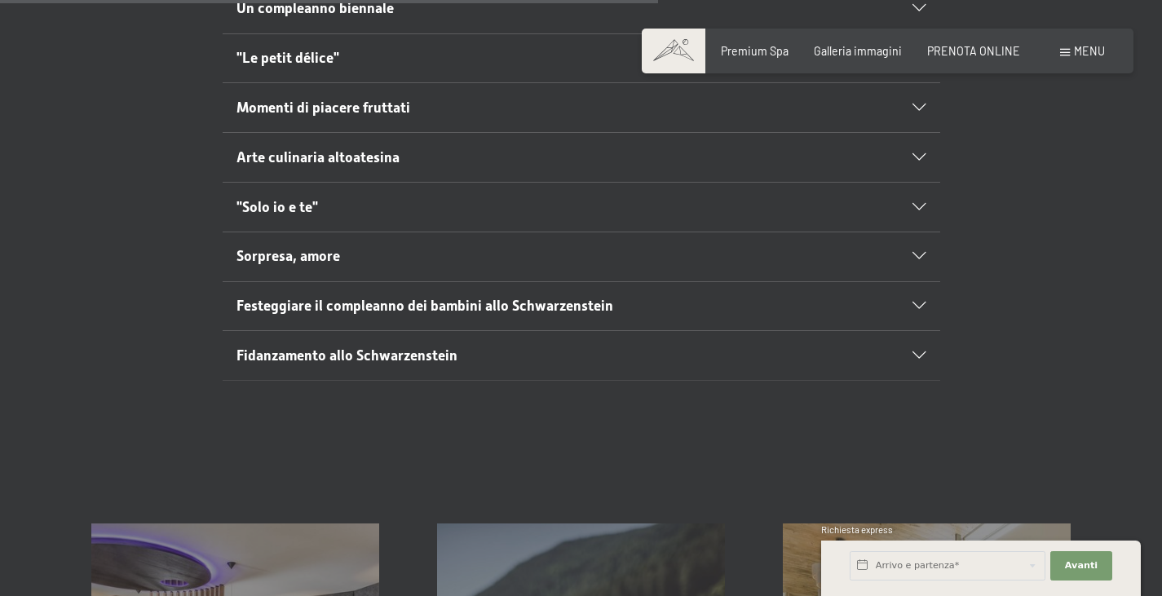
click at [917, 253] on icon at bounding box center [918, 256] width 13 height 7
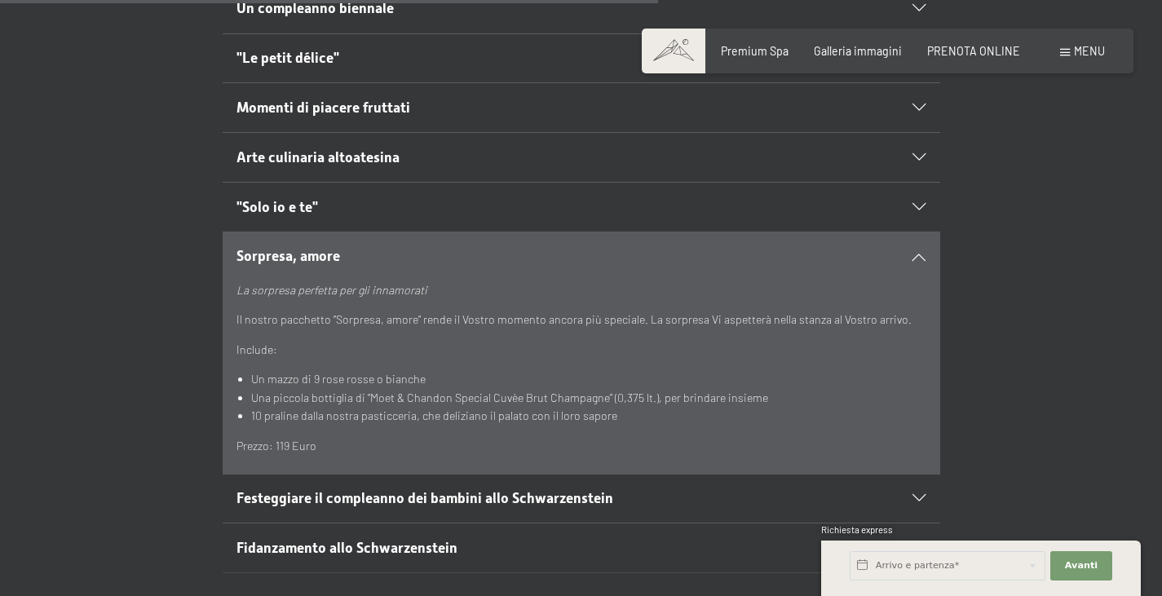
click at [919, 253] on icon at bounding box center [918, 256] width 13 height 7
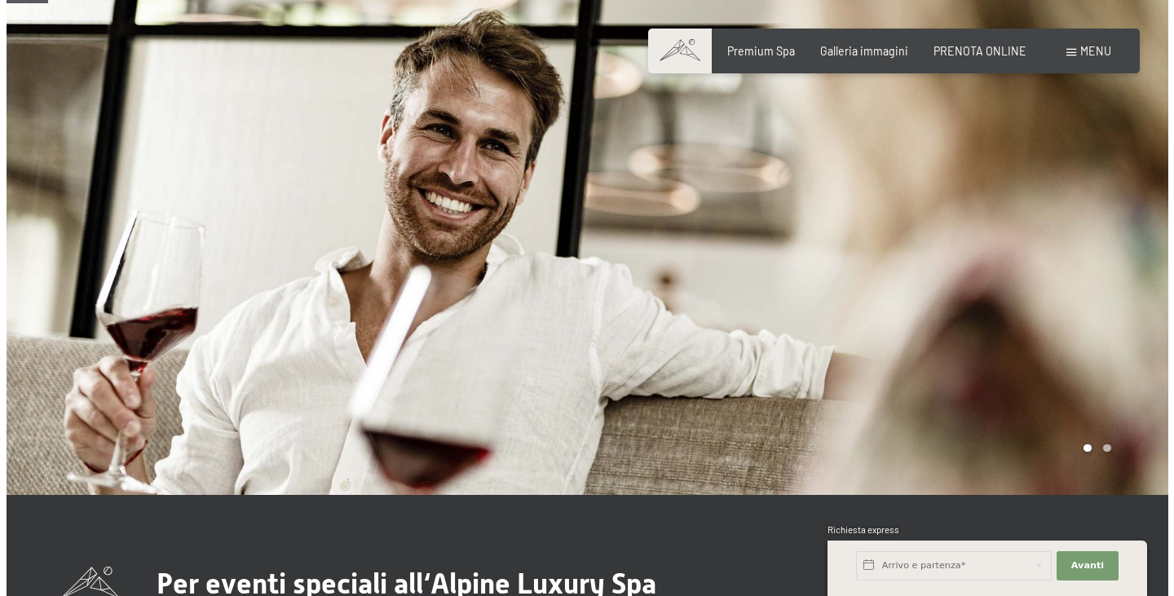
scroll to position [0, 0]
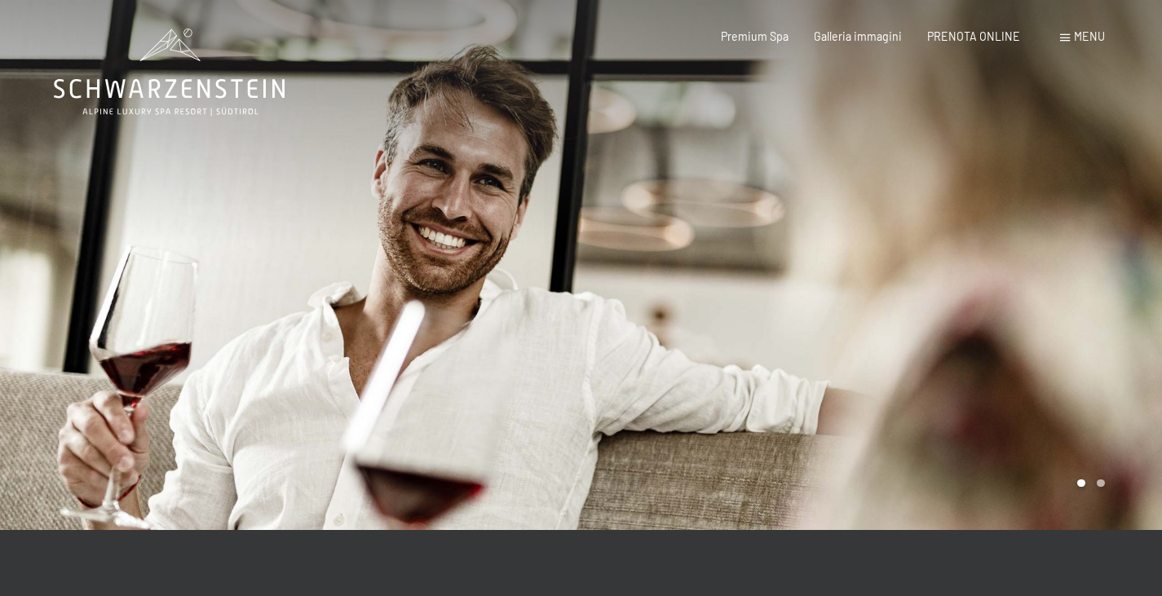
click at [1087, 32] on span "Menu" at bounding box center [1089, 36] width 31 height 14
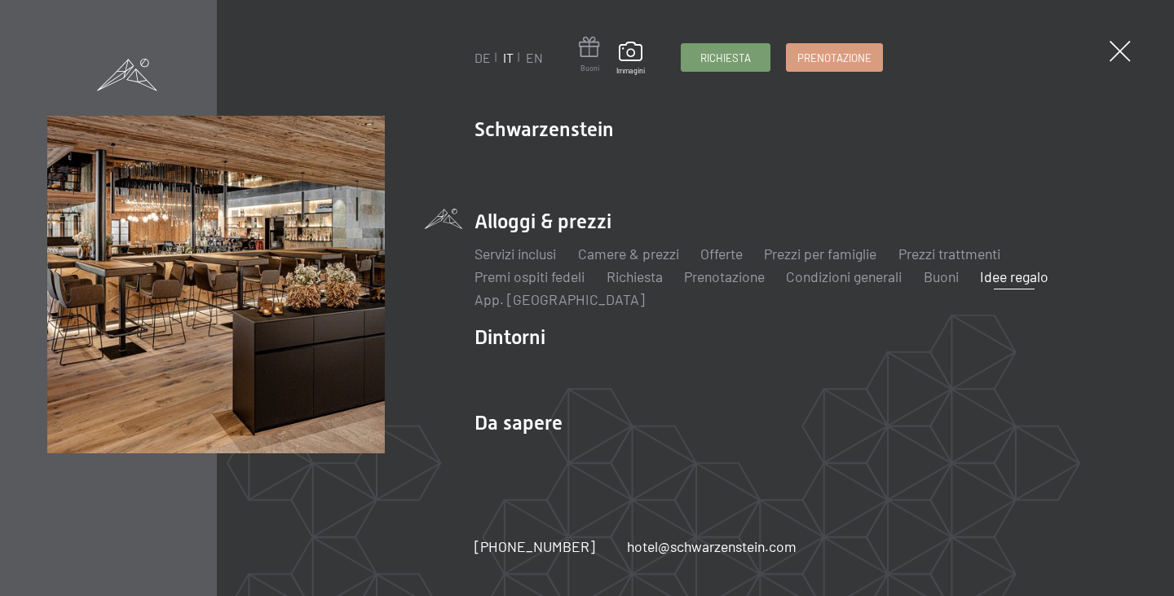
click at [589, 46] on span at bounding box center [589, 50] width 21 height 27
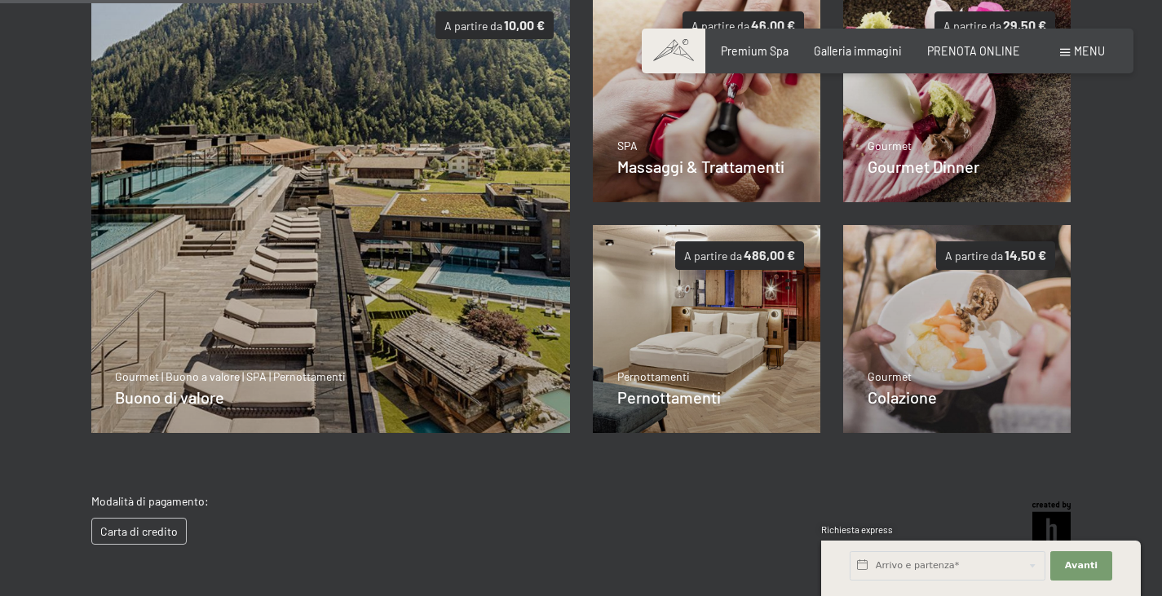
scroll to position [361, 0]
click at [699, 318] on img at bounding box center [707, 329] width 228 height 208
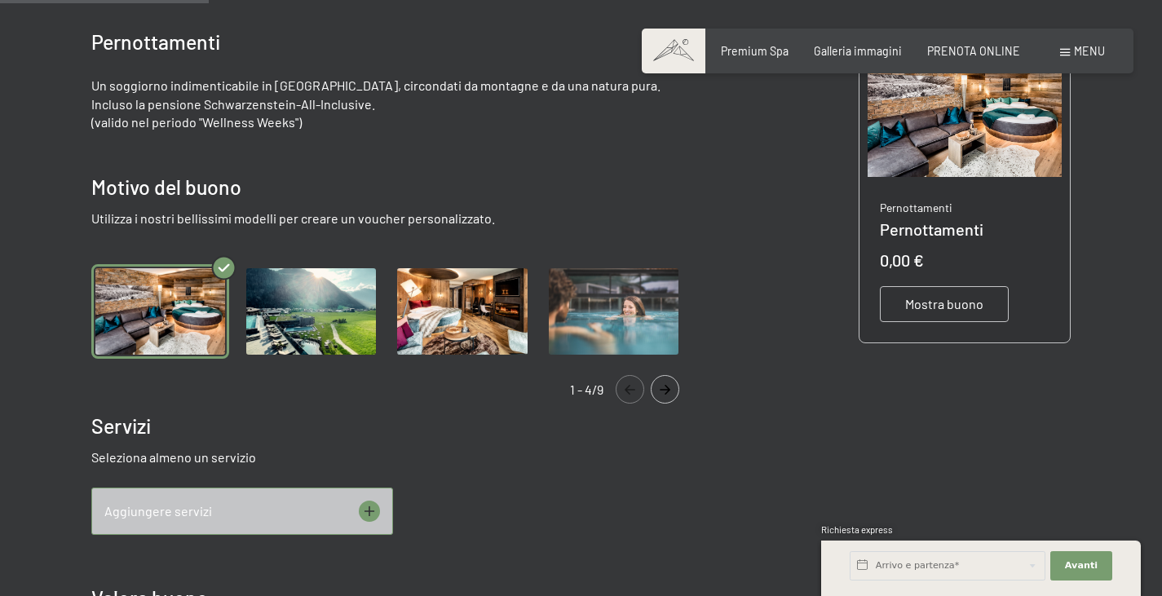
scroll to position [280, 0]
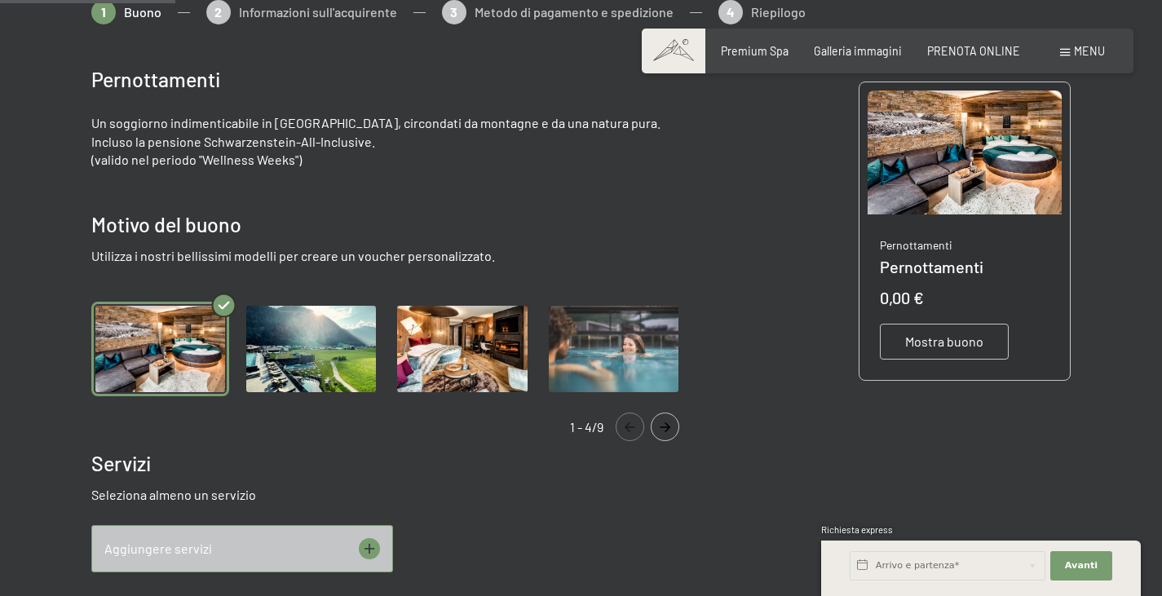
click at [166, 341] on img "Gallery" at bounding box center [160, 349] width 138 height 95
click at [296, 362] on img "Gallery" at bounding box center [311, 349] width 138 height 95
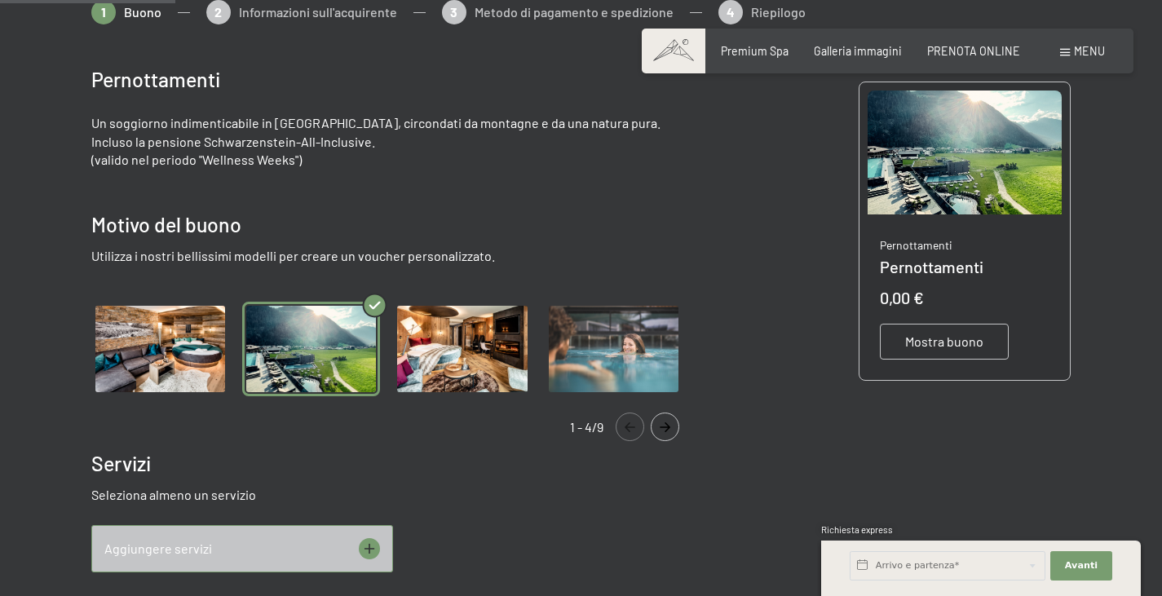
click at [186, 344] on img "Gallery" at bounding box center [160, 349] width 138 height 95
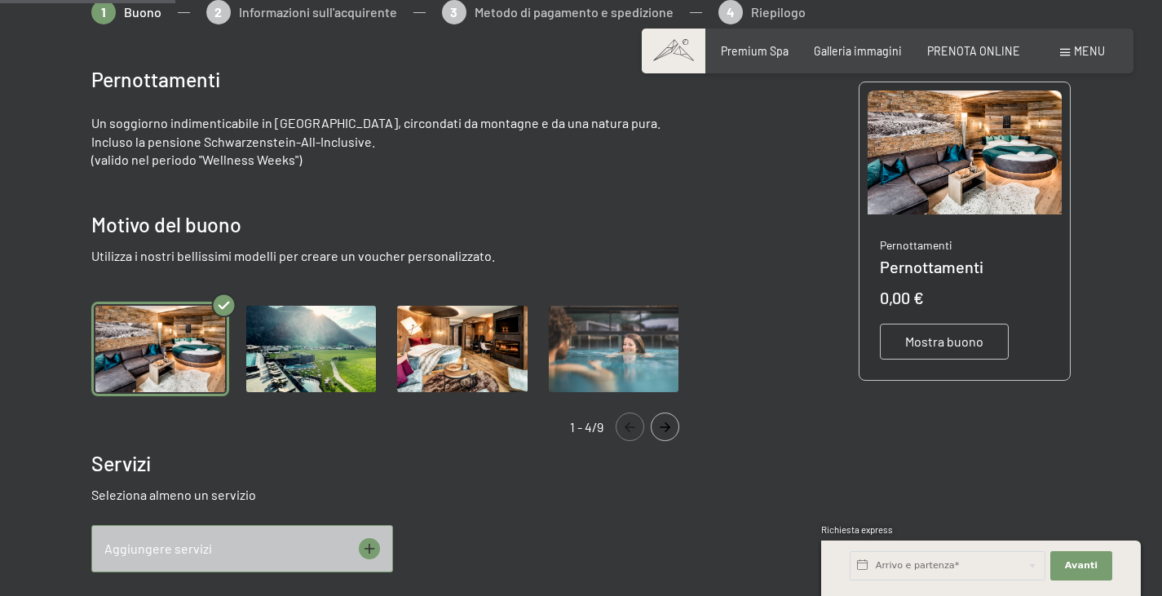
click at [301, 346] on img "Gallery" at bounding box center [311, 349] width 138 height 95
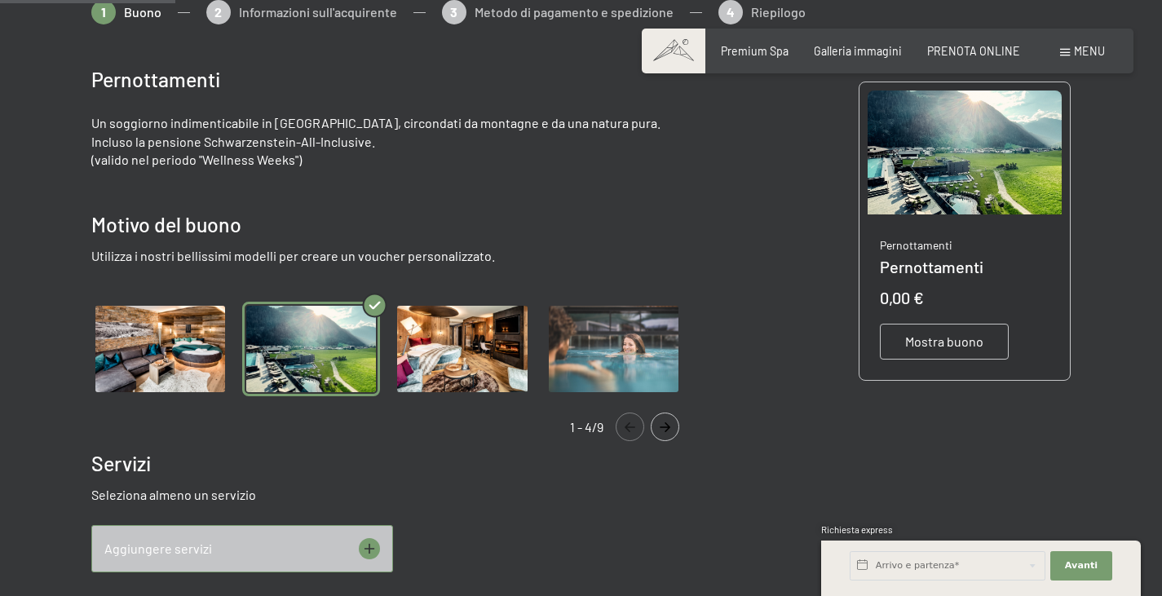
click at [144, 344] on img "Gallery" at bounding box center [160, 349] width 138 height 95
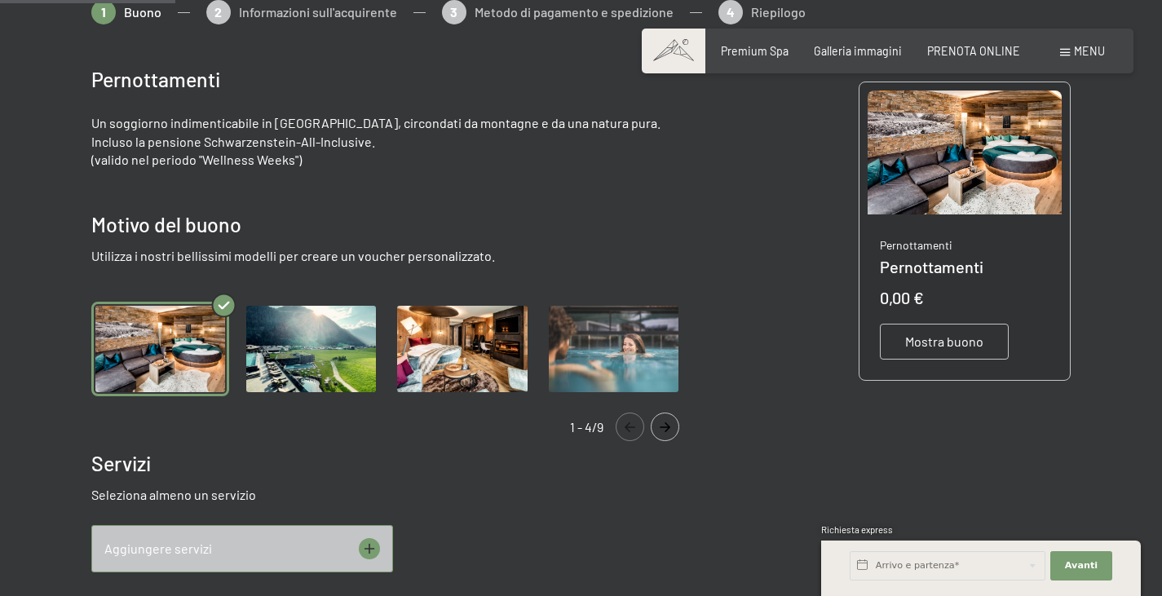
click at [671, 426] on icon "Navigate to next slide" at bounding box center [664, 427] width 27 height 10
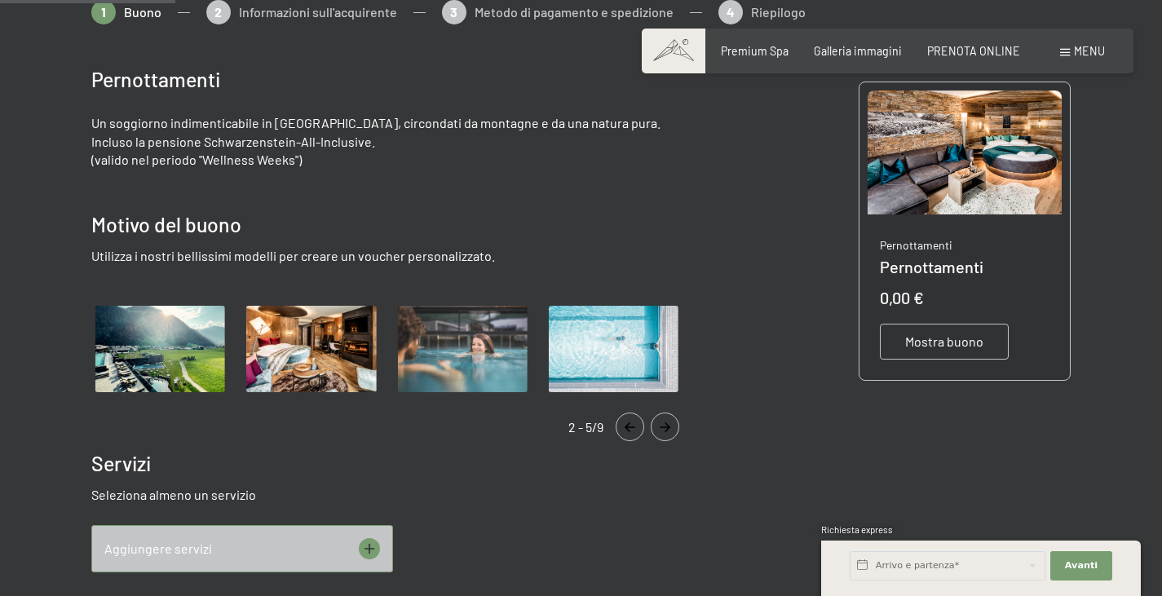
click at [671, 427] on icon "Navigate to next slide" at bounding box center [664, 427] width 27 height 10
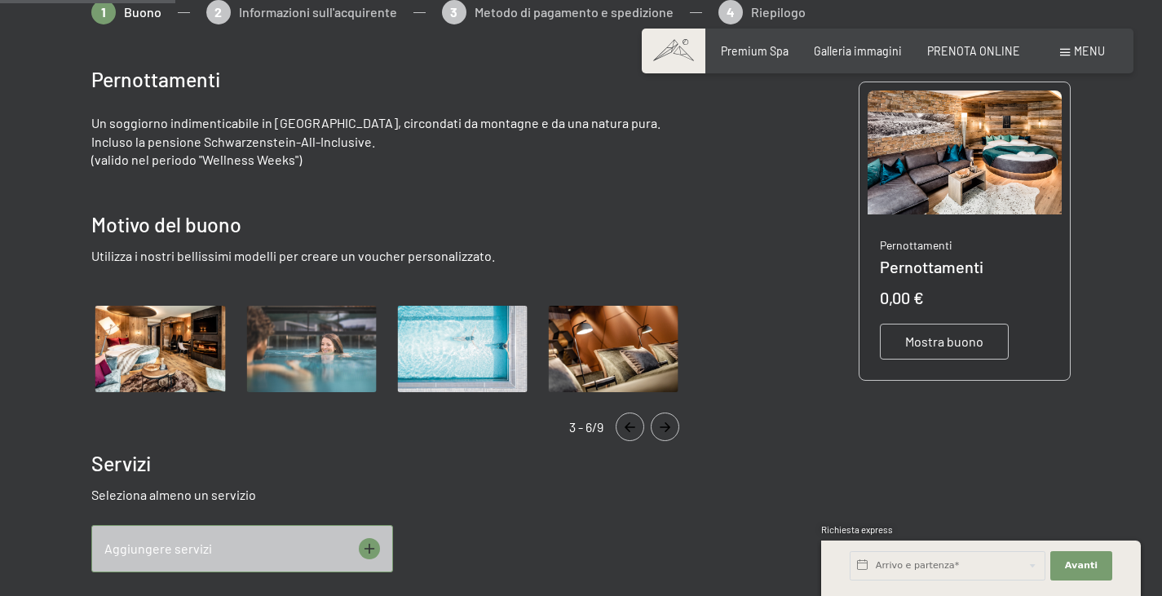
click at [670, 427] on icon "Navigate to next slide" at bounding box center [664, 427] width 27 height 10
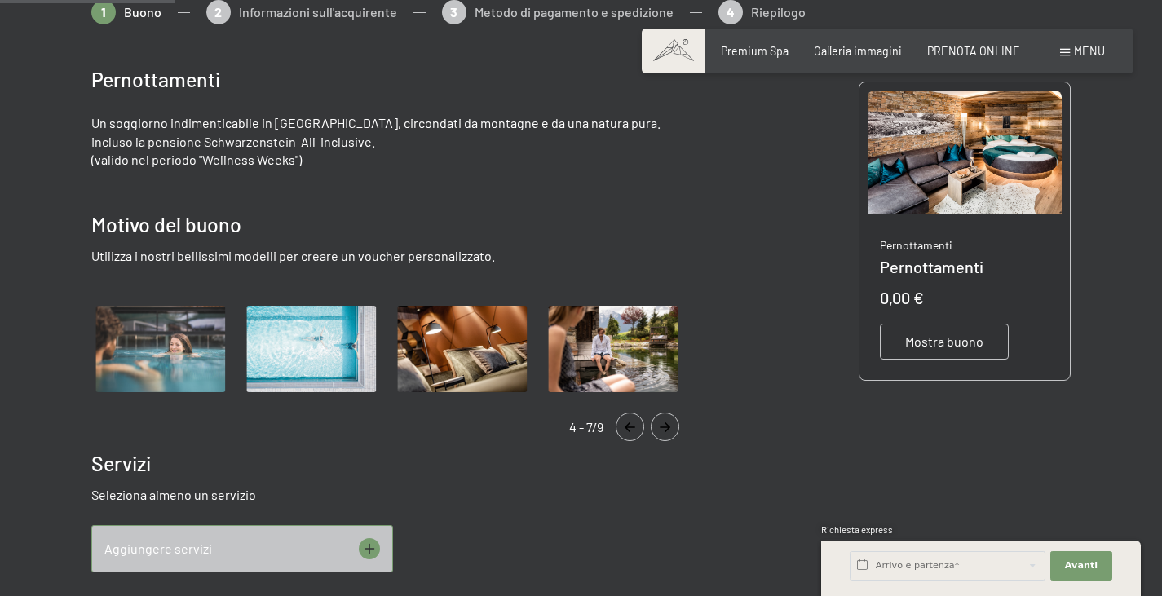
click at [670, 427] on icon "Navigate to next slide" at bounding box center [664, 427] width 27 height 10
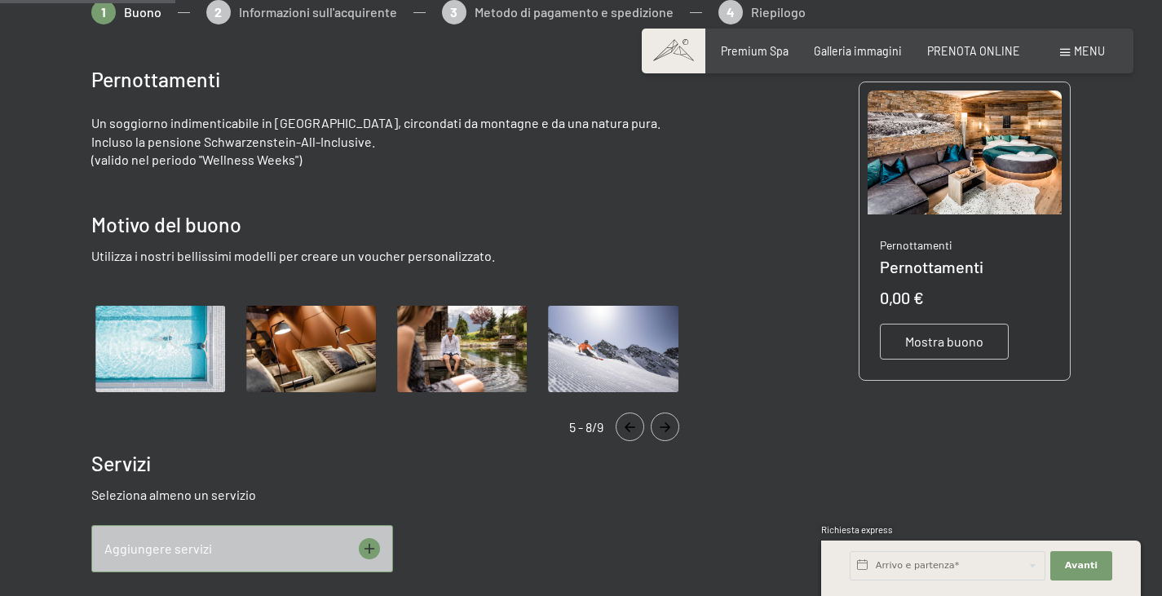
click at [664, 424] on icon "Navigate to next slide" at bounding box center [664, 427] width 27 height 10
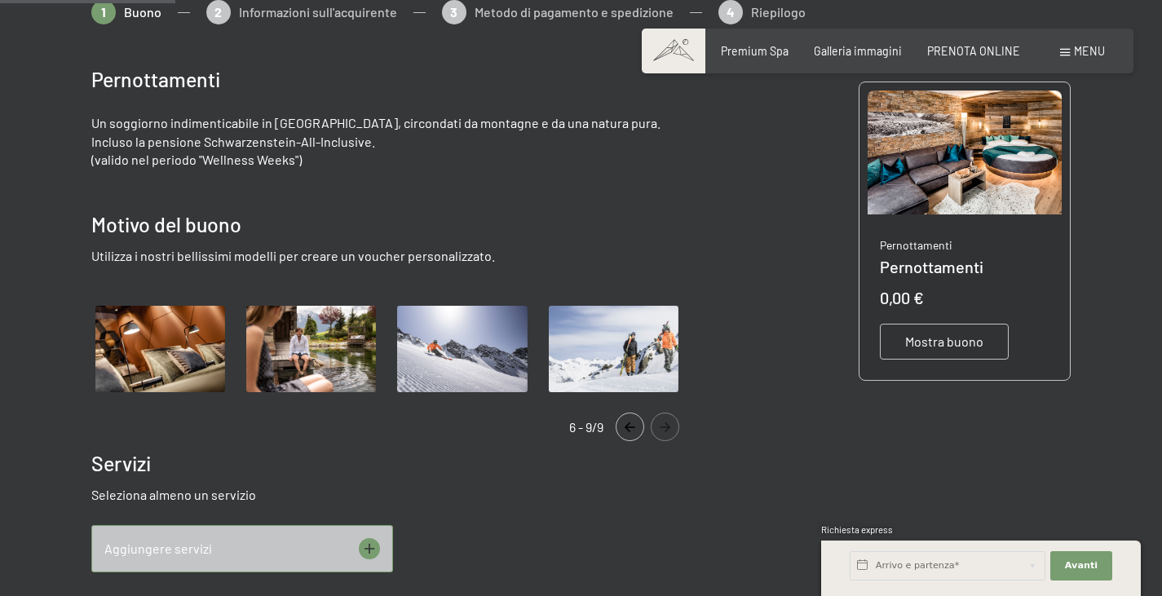
click at [661, 424] on icon "Navigate to next slide" at bounding box center [664, 427] width 27 height 10
click at [659, 430] on icon "Navigate to next slide" at bounding box center [664, 427] width 27 height 10
click at [628, 428] on icon "Navigate to previous slide" at bounding box center [629, 427] width 27 height 10
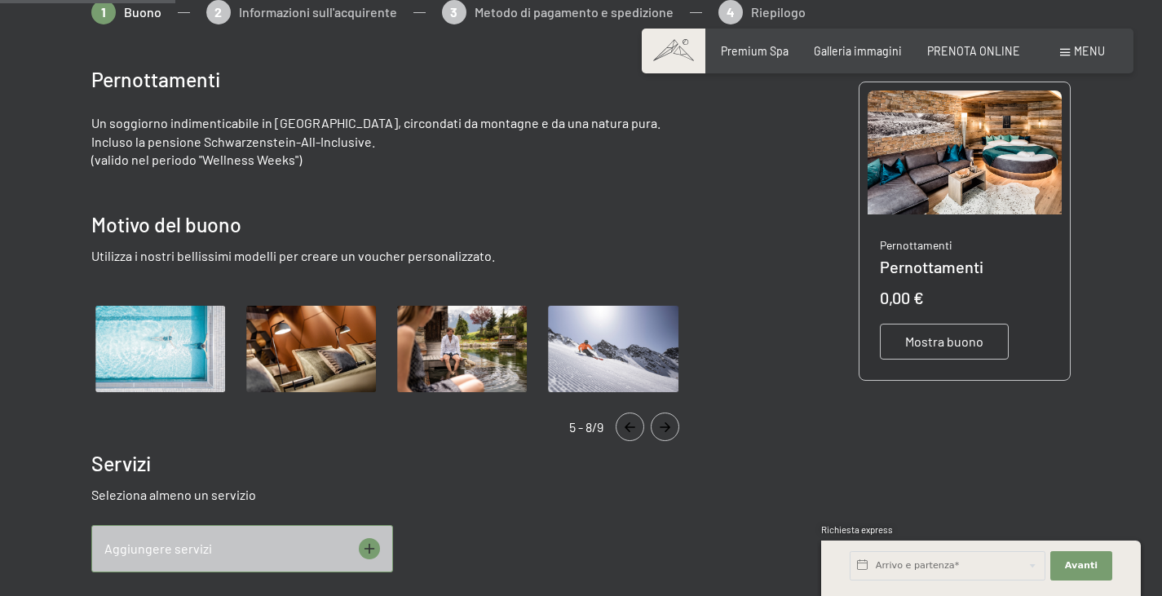
click at [628, 428] on icon "Navigate to previous slide" at bounding box center [629, 427] width 27 height 10
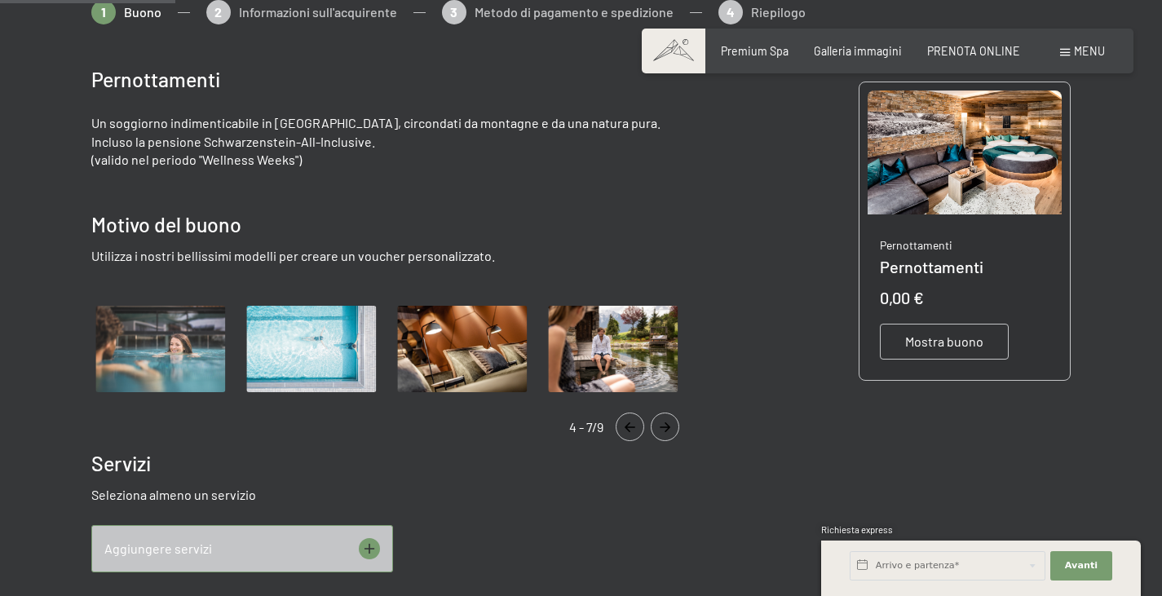
click at [628, 428] on icon "Navigate to previous slide" at bounding box center [629, 427] width 27 height 10
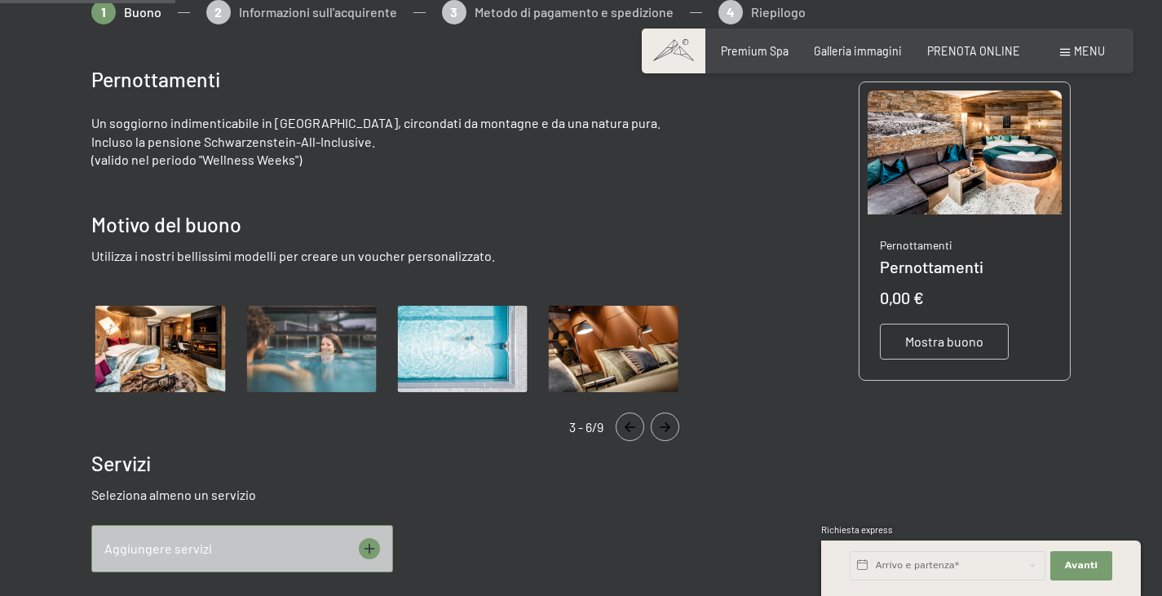
click at [628, 428] on icon "Navigate to previous slide" at bounding box center [629, 427] width 27 height 10
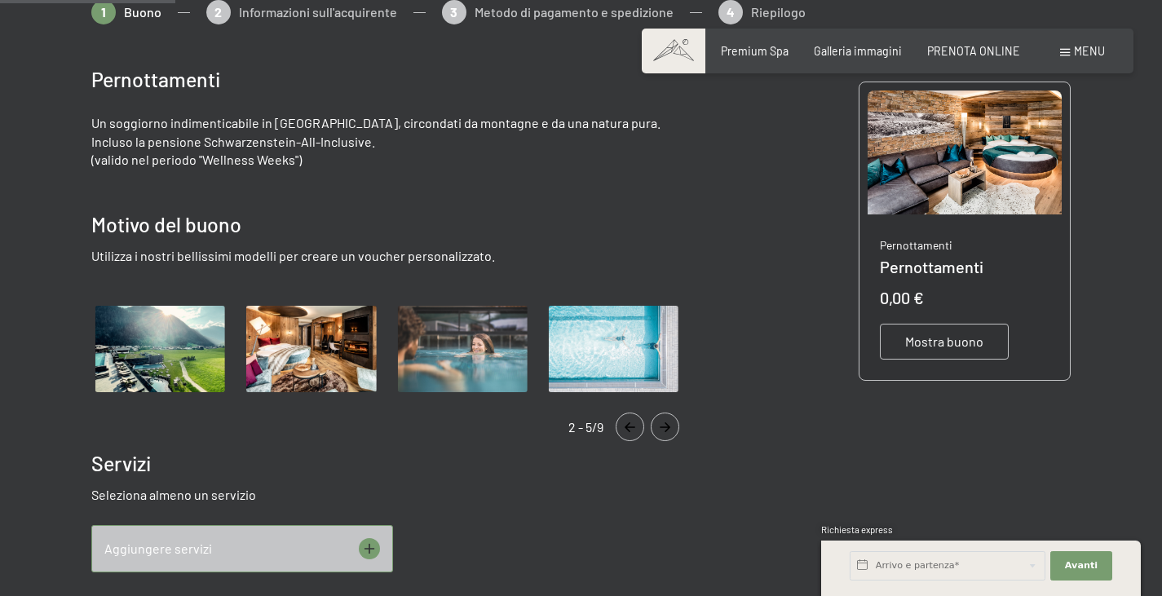
click at [628, 428] on icon "Navigate to previous slide" at bounding box center [629, 427] width 27 height 10
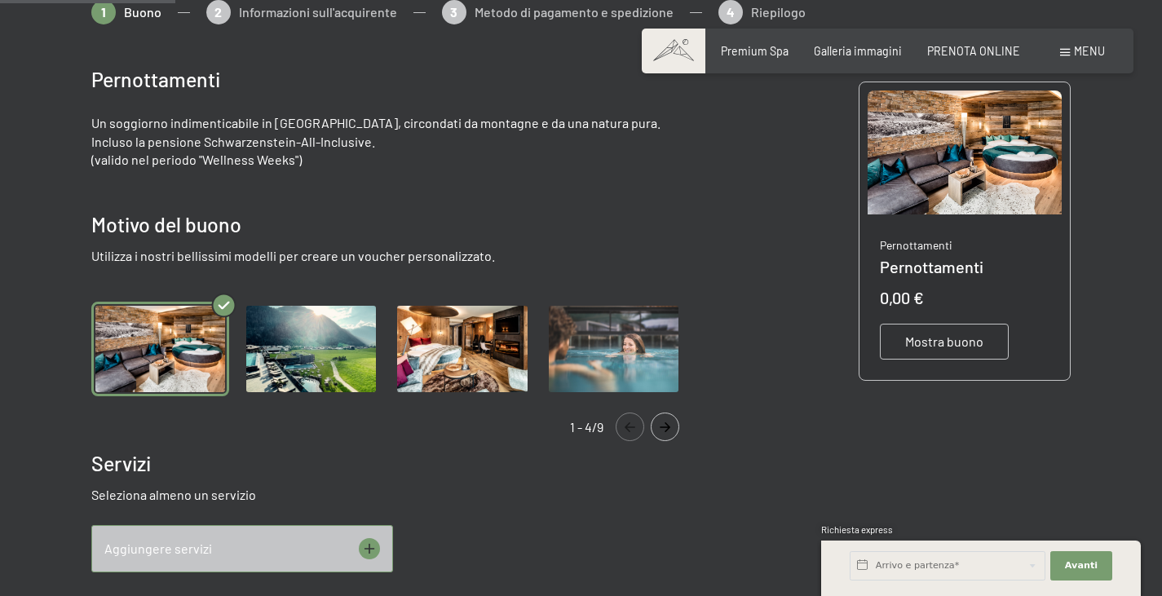
click at [628, 428] on icon "Navigate to previous slide" at bounding box center [629, 427] width 27 height 10
click at [293, 367] on img "Gallery" at bounding box center [311, 349] width 138 height 95
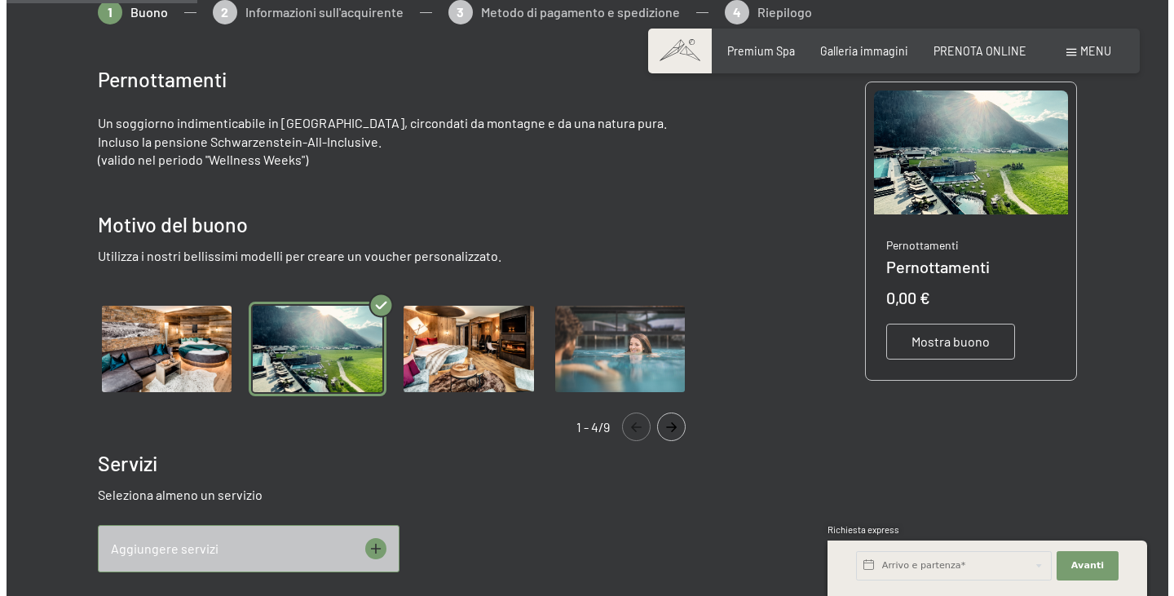
scroll to position [443, 0]
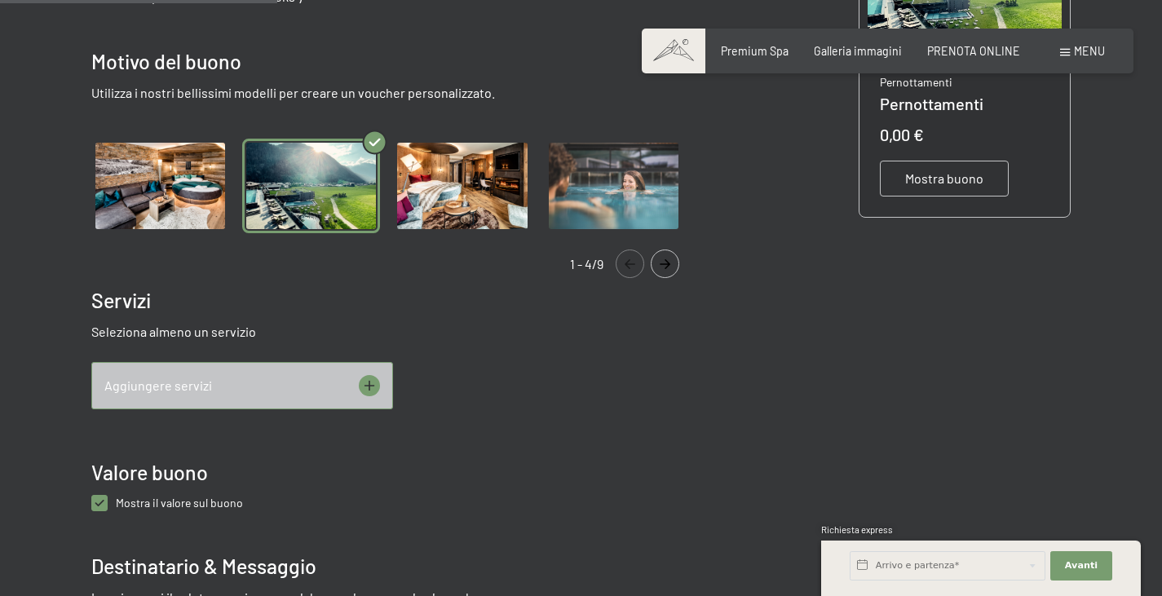
click at [368, 382] on icon at bounding box center [369, 385] width 21 height 21
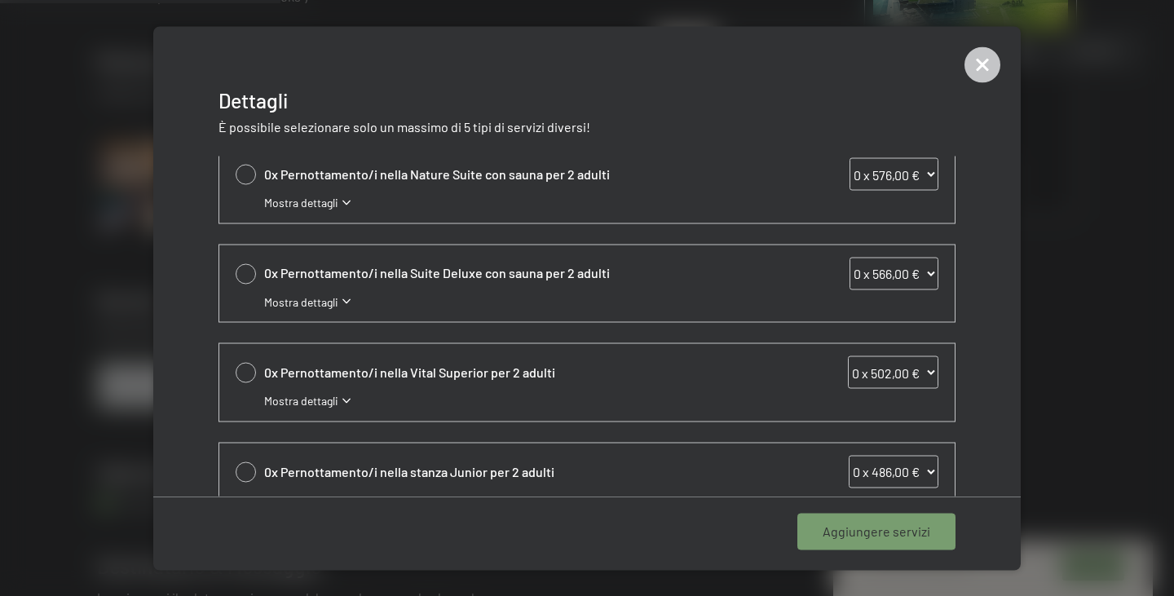
scroll to position [208, 0]
click at [320, 303] on span "Mostra dettagli" at bounding box center [301, 303] width 74 height 16
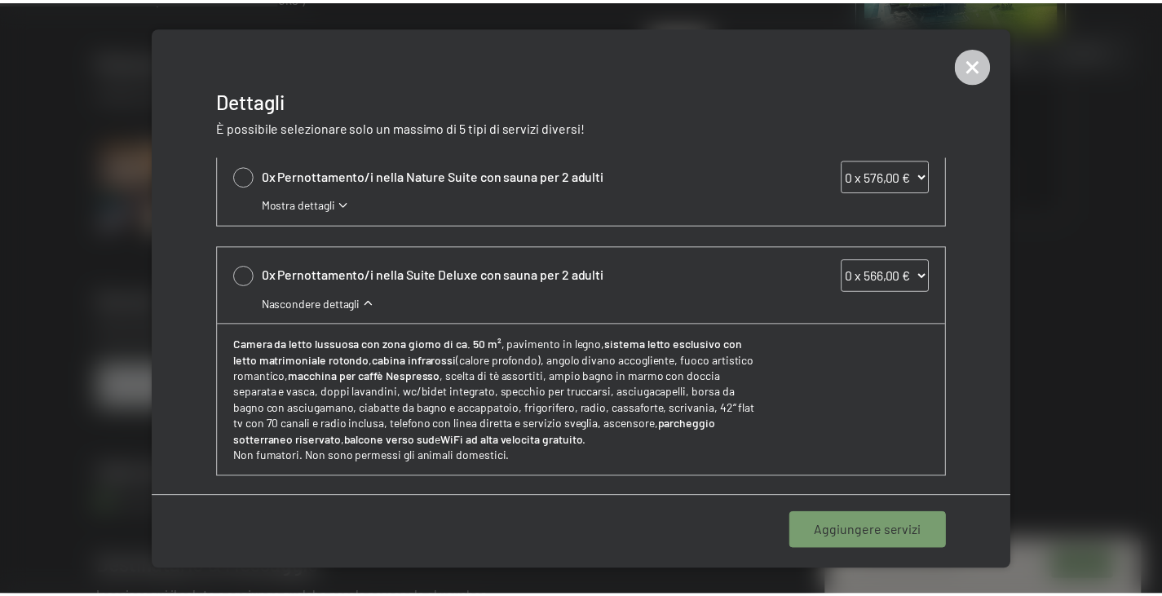
scroll to position [289, 0]
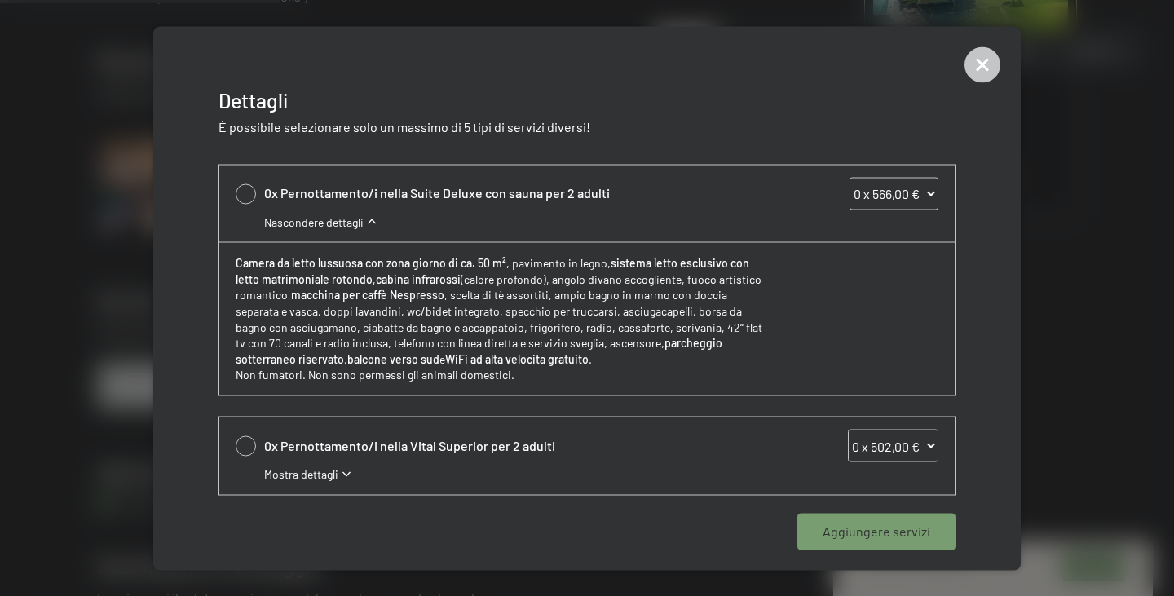
click at [249, 195] on div at bounding box center [246, 193] width 20 height 20
click at [248, 192] on icon at bounding box center [245, 194] width 19 height 7
click at [990, 65] on icon at bounding box center [982, 64] width 36 height 36
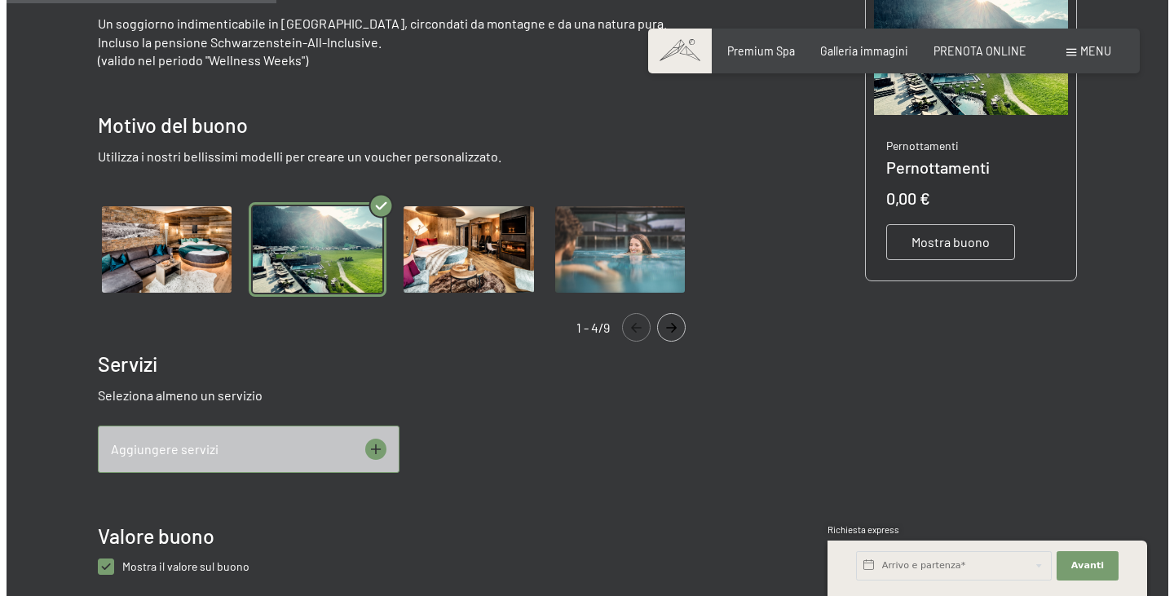
scroll to position [443, 0]
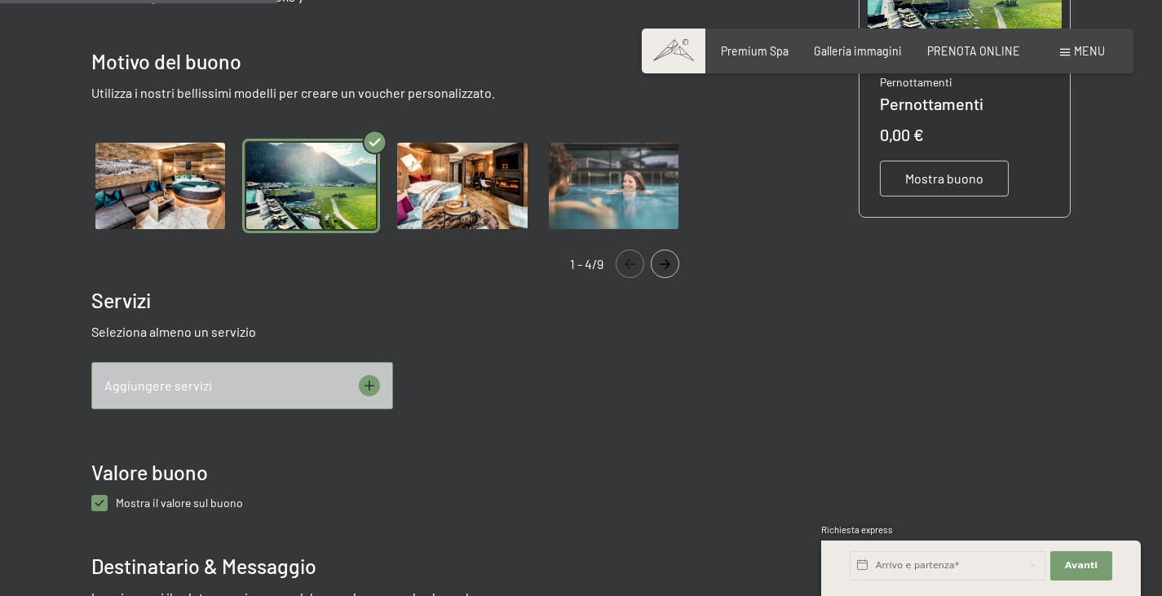
click at [365, 383] on icon at bounding box center [369, 385] width 21 height 21
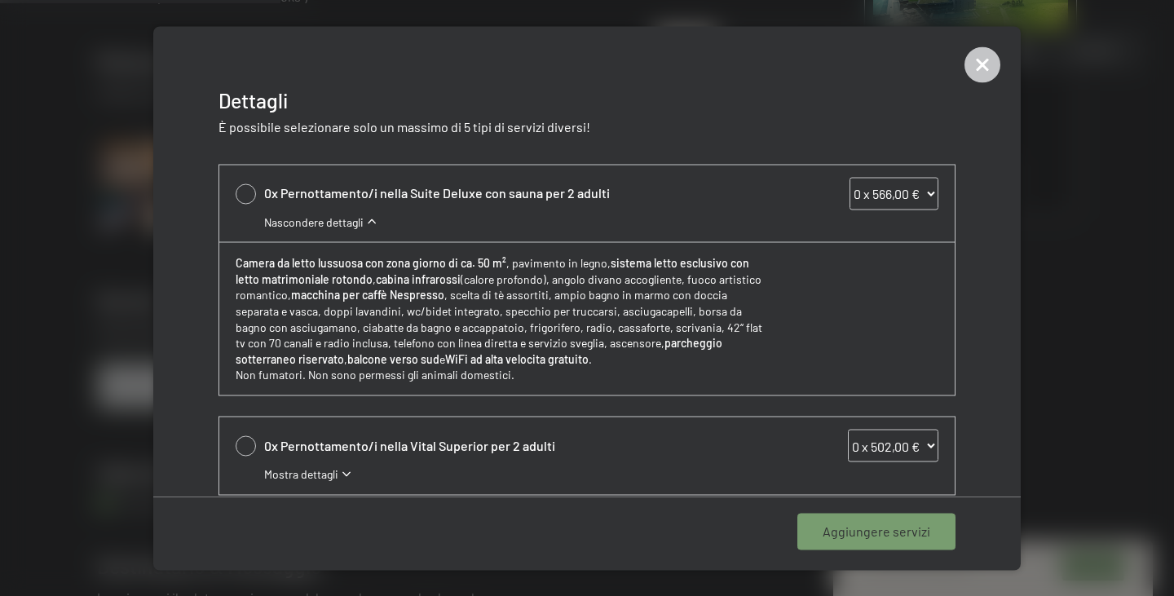
click at [246, 196] on div at bounding box center [246, 193] width 20 height 20
click at [917, 195] on select "0 x 566,00 € 1 x 566,00 € 2 x 566,00 € 3 x 566,00 € 4 x 566,00 € 5 x 566,00 € 6…" at bounding box center [893, 193] width 89 height 33
click at [238, 189] on div at bounding box center [246, 193] width 20 height 20
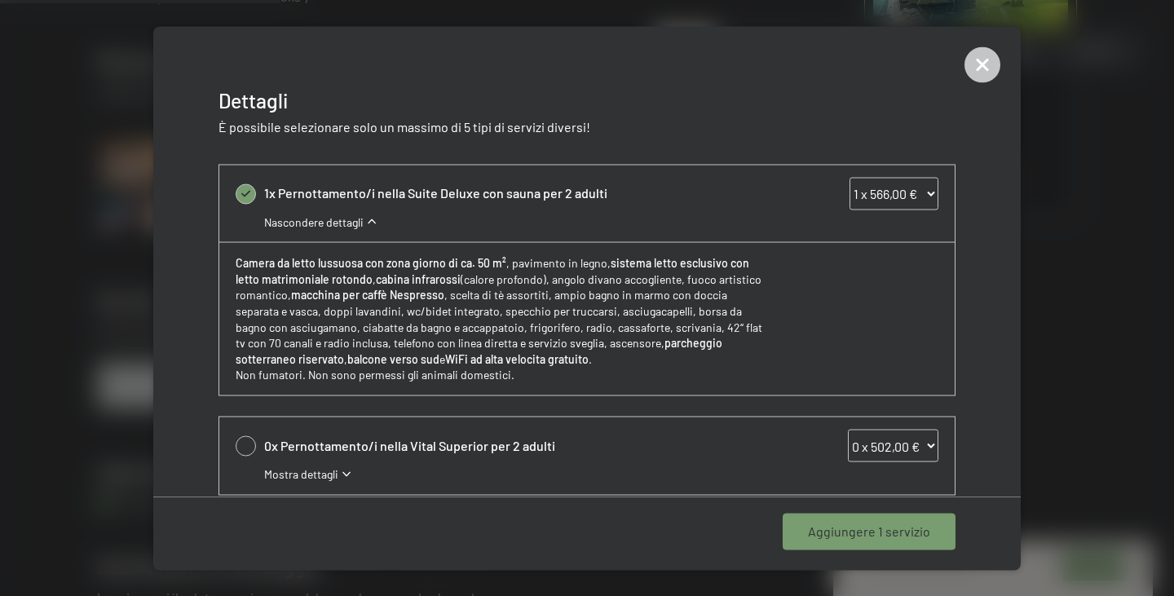
select select "0"
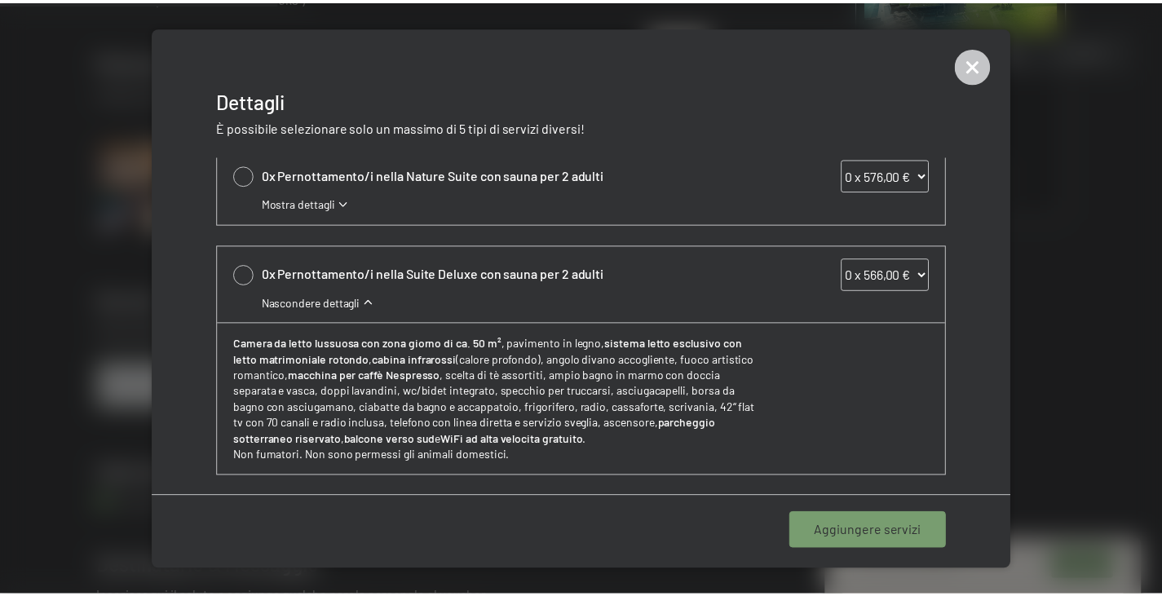
scroll to position [208, 0]
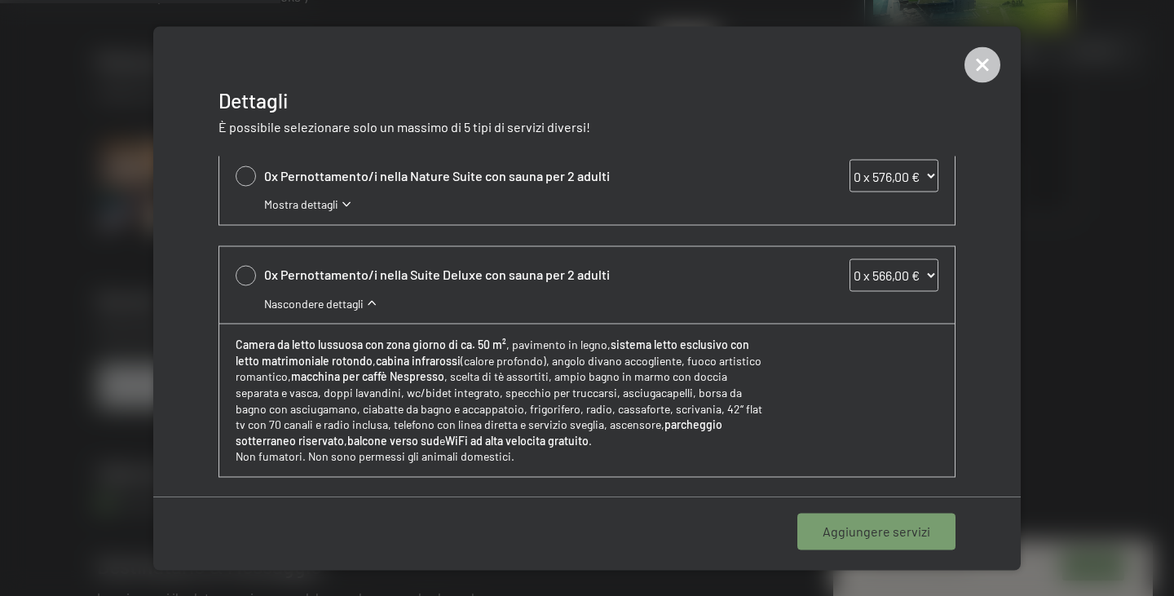
click at [982, 65] on icon at bounding box center [982, 64] width 16 height 16
